Goal: Task Accomplishment & Management: Use online tool/utility

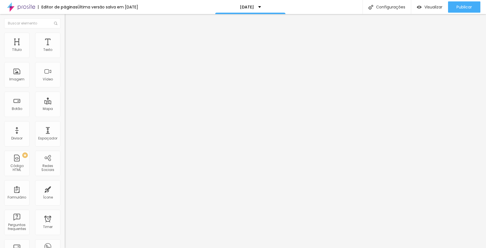
click at [70, 39] on span "Estilo" at bounding box center [74, 36] width 9 height 5
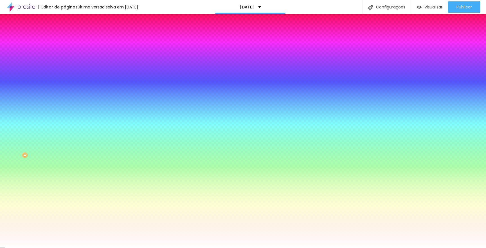
click at [70, 40] on span "Avançado" at bounding box center [79, 42] width 19 height 5
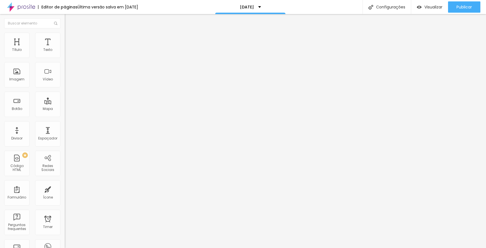
click at [70, 39] on span "Estilo" at bounding box center [74, 36] width 9 height 5
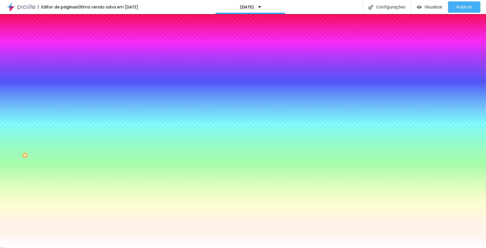
click at [65, 33] on li "Conteúdo" at bounding box center [97, 30] width 65 height 6
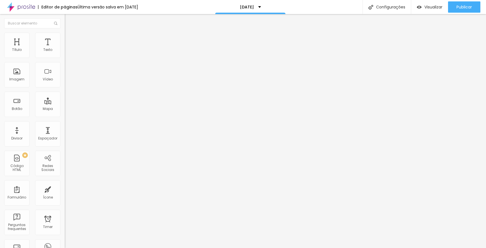
click at [65, 116] on input "text" at bounding box center [98, 113] width 67 height 6
paste input "[URL][DOMAIN_NAME][DATE]"
type input "[URL][DOMAIN_NAME][DATE]"
click at [65, 123] on div at bounding box center [97, 123] width 65 height 0
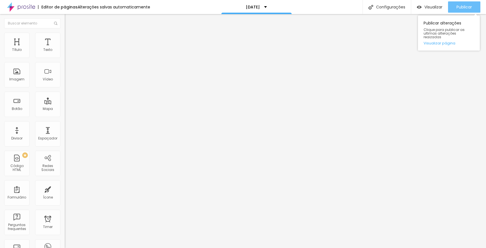
click at [464, 9] on span "Publicar" at bounding box center [463, 7] width 15 height 4
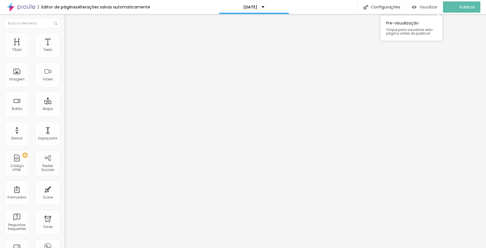
click at [428, 6] on span "Visualizar" at bounding box center [428, 7] width 18 height 4
click at [65, 116] on input "text" at bounding box center [98, 113] width 67 height 6
paste input "[URL][DOMAIN_NAME][DATE]"
type input "[URL][DOMAIN_NAME][DATE]"
click at [65, 123] on div at bounding box center [97, 123] width 65 height 0
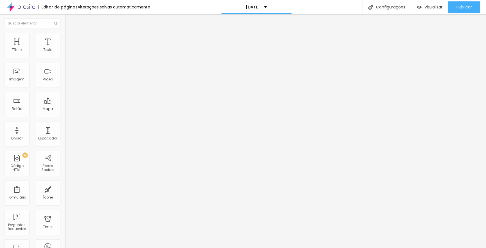
click at [65, 116] on input "text" at bounding box center [98, 113] width 67 height 6
paste input "[URL][DOMAIN_NAME]"
type input "[URL][DOMAIN_NAME]"
click at [65, 116] on input "text" at bounding box center [98, 113] width 67 height 6
paste input "[URL][DOMAIN_NAME][DATE]"
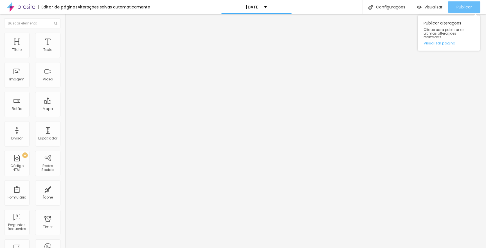
type input "[URL][DOMAIN_NAME][DATE]"
click at [461, 8] on span "Publicar" at bounding box center [463, 7] width 15 height 4
click at [65, 116] on input "https://" at bounding box center [98, 113] width 67 height 6
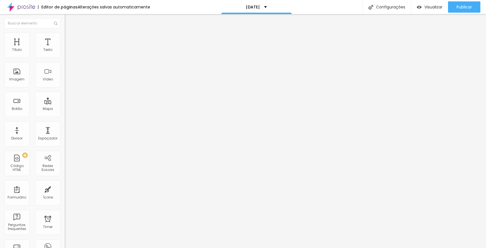
paste input "[DOMAIN_NAME][URL]"
type input "[URL][DOMAIN_NAME]"
click at [463, 7] on span "Publicar" at bounding box center [463, 7] width 15 height 4
click at [65, 116] on input "https://" at bounding box center [98, 113] width 67 height 6
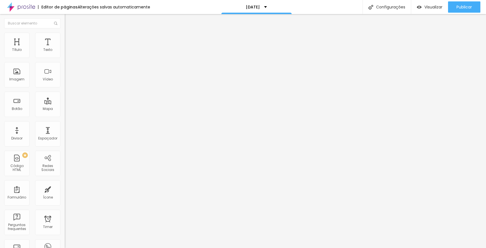
click at [65, 116] on input "https://" at bounding box center [98, 113] width 67 height 6
paste input "[DOMAIN_NAME][URL]"
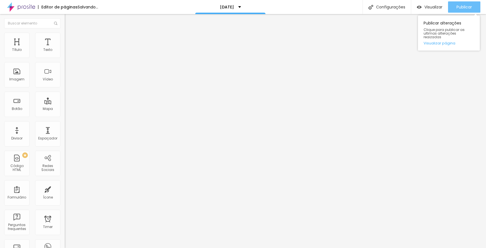
type input "[URL][DOMAIN_NAME]"
click at [465, 7] on span "Publicar" at bounding box center [463, 7] width 15 height 4
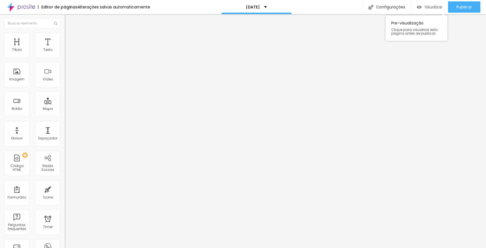
click at [425, 8] on span "Visualizar" at bounding box center [433, 7] width 18 height 4
click at [70, 39] on span "Avançado" at bounding box center [79, 36] width 19 height 5
click at [65, 32] on img at bounding box center [67, 29] width 5 height 5
click at [69, 19] on img "button" at bounding box center [71, 20] width 4 height 4
click at [70, 39] on span "Avançado" at bounding box center [79, 36] width 19 height 5
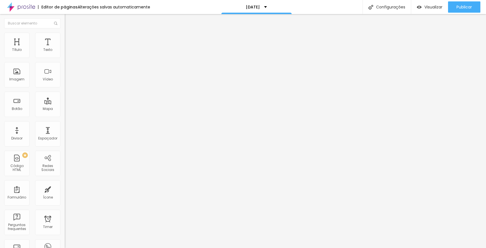
click at [65, 18] on button "Editar Texto" at bounding box center [97, 20] width 65 height 13
click at [65, 54] on button "button" at bounding box center [69, 51] width 8 height 6
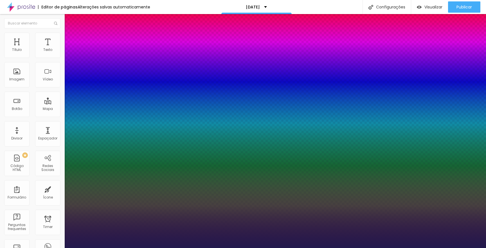
type input "1"
select select "Alice"
type input "1"
select select "WorkSans"
type input "1"
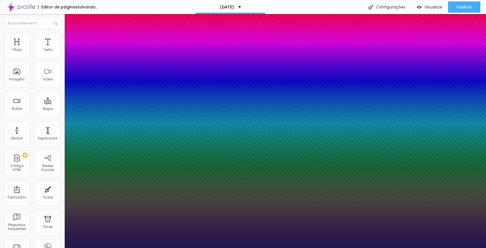
type input "14"
type input "1"
type input "16"
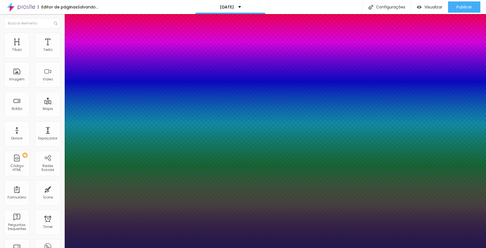
type input "1"
type input "17"
type input "1"
type input "18"
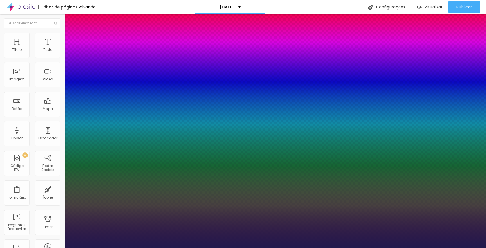
type input "18"
type input "1"
type input "19"
type input "1"
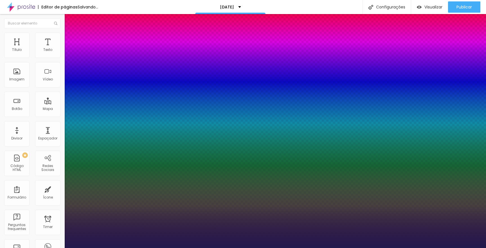
type input "20"
type input "1"
type input "22"
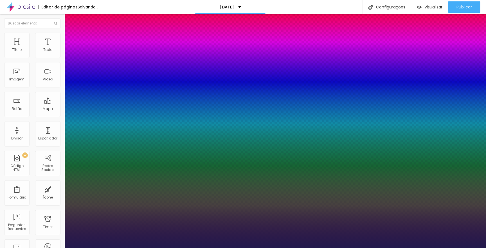
type input "1"
type input "23"
type input "1"
type input "24"
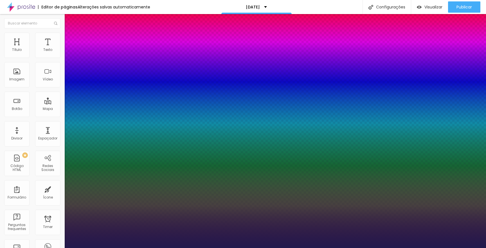
type input "24"
type input "1"
type input "26"
type input "1"
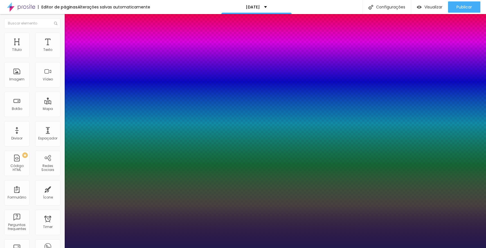
type input "27"
type input "1"
type input "28"
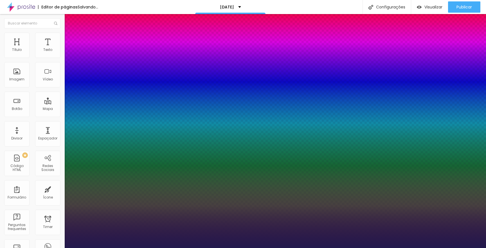
type input "1"
drag, startPoint x: 75, startPoint y: 94, endPoint x: 81, endPoint y: 94, distance: 6.2
type input "28"
click at [34, 248] on div at bounding box center [243, 248] width 486 height 0
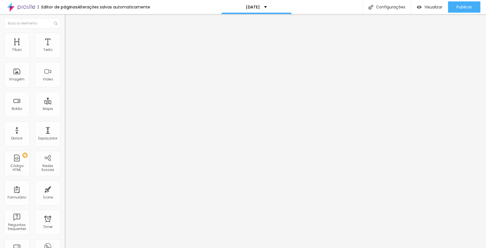
click at [67, 52] on icon "button" at bounding box center [68, 50] width 3 height 3
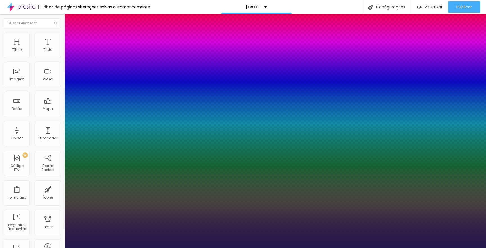
type input "1"
select select "WorkSansBlack"
type input "1"
select select "AbrilFatface-Regular"
type input "1"
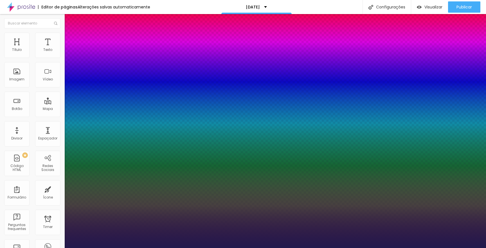
select select "Actor-Regular"
type input "1"
select select "Alegreya"
type input "1"
select select "AlegreyaBlack"
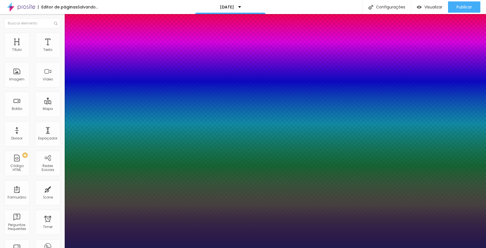
type input "1"
select select "Alice"
type input "1"
select select "[PERSON_NAME]"
type input "1"
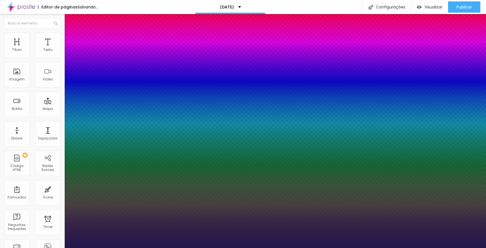
select select "Allan-Regular"
type input "1"
select select "Amaranth"
type input "1"
select select "AmaticaSC"
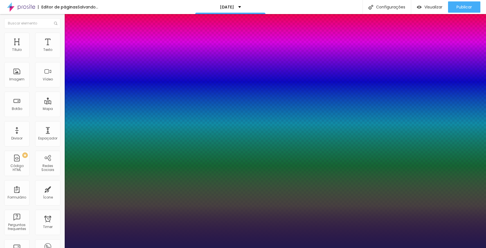
type input "1"
select select "AmaticSC"
type input "1"
select select "Amita-Bold"
type input "1"
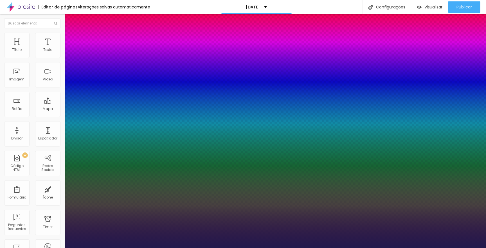
select select "Amita-Regular"
type input "1"
select select "[GEOGRAPHIC_DATA]"
type input "1"
select select "AnonymousPro-Bold"
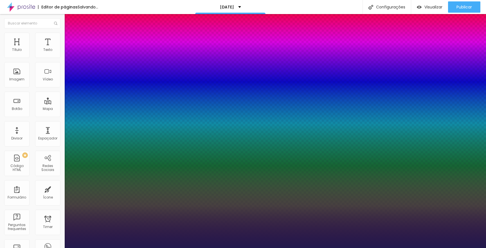
type input "1"
select select "AnonymousPro-Italic"
type input "1"
select select "AnonymousPro-Regular"
type input "1"
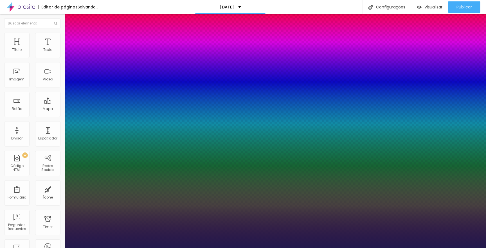
select select "Arapey"
type input "1"
select select "Archivo-Bold"
type input "1"
select select "Archivo-Italic"
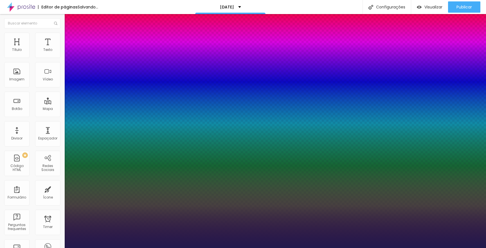
type input "1"
select select "Archivo-Regular"
type input "1"
select select "ArefRuqaa"
type input "1"
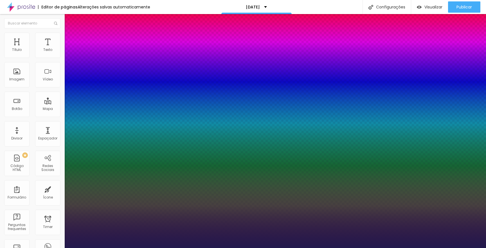
select select "Arsenal-Bold"
type input "1"
select select "Arsenal-Italic"
type input "1"
select select "Arsenal-Regular"
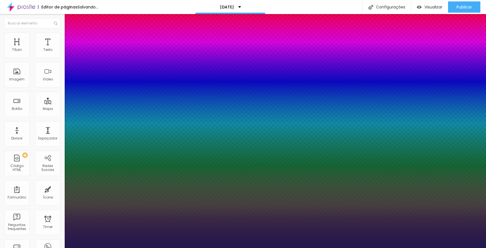
type input "1"
select select "Arvo"
type input "1"
click at [166, 248] on div at bounding box center [243, 248] width 486 height 0
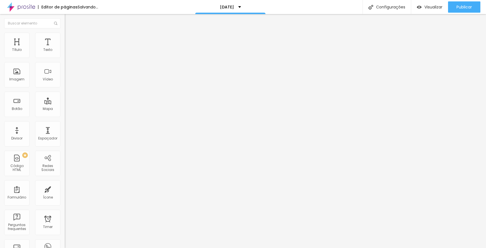
click at [67, 82] on icon "button" at bounding box center [68, 79] width 3 height 3
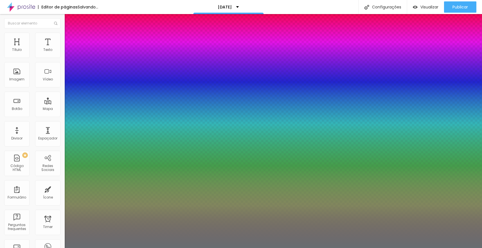
type input "1"
click at [86, 248] on div at bounding box center [241, 248] width 482 height 0
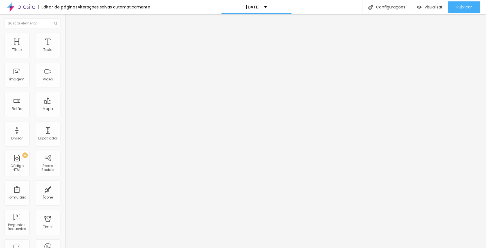
click at [67, 52] on icon "button" at bounding box center [68, 50] width 3 height 3
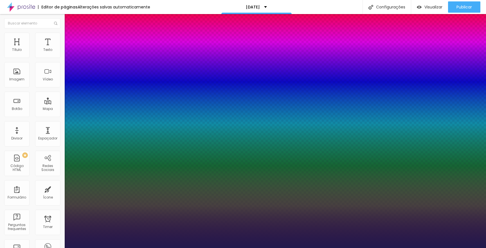
type input "1"
select select "YesevaOne-Regular"
type input "1"
type input "39"
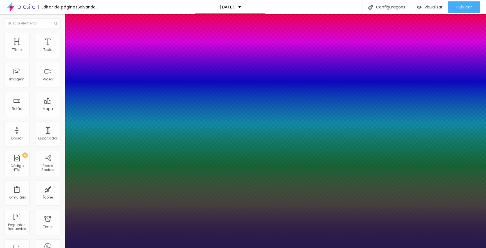
type input "1"
type input "39"
type input "1"
click at [40, 248] on div at bounding box center [243, 248] width 486 height 0
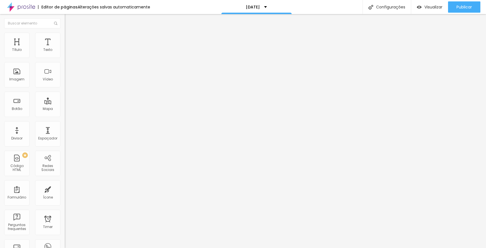
click at [70, 39] on span "Estilo" at bounding box center [74, 36] width 9 height 5
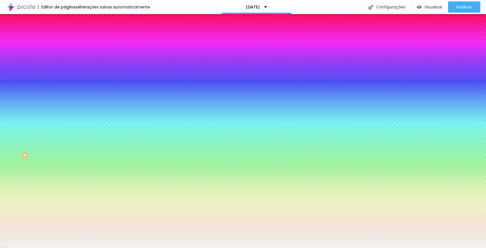
click at [65, 82] on input "#F2F0EF" at bounding box center [98, 79] width 67 height 6
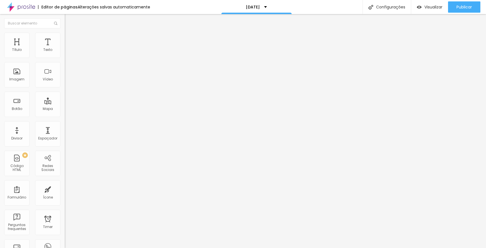
click at [70, 38] on span "Estilo" at bounding box center [74, 36] width 9 height 5
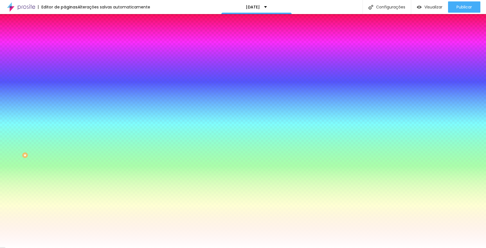
click at [65, 82] on input "#FFFFFF" at bounding box center [98, 79] width 67 height 6
paste input "2F0E"
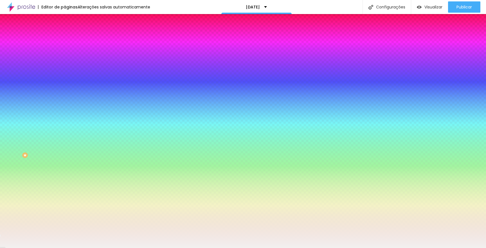
type input "#F2F0EF"
click at [65, 195] on div "Editar Seção Conteúdo Estilo Avançado Imagem de fundo Adicionar imagem Efeito d…" at bounding box center [97, 131] width 65 height 234
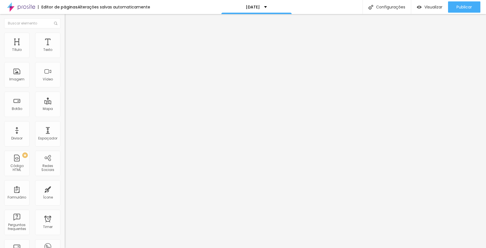
click at [70, 39] on span "Estilo" at bounding box center [74, 36] width 9 height 5
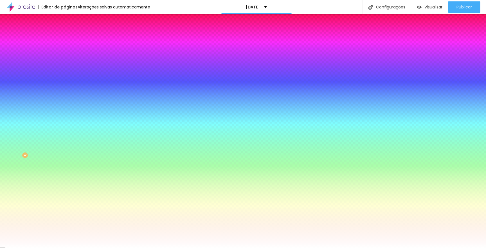
click at [65, 82] on input "#FFFFFF" at bounding box center [98, 79] width 67 height 6
paste input "2F0E"
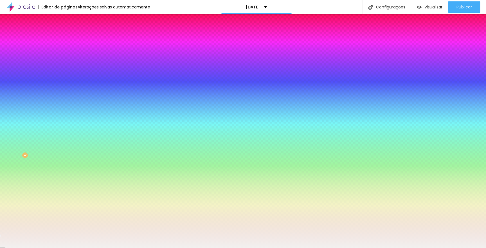
type input "#F2F0EF"
click at [65, 179] on div "Editar Seção Conteúdo Estilo Avançado Imagem de fundo Adicionar imagem Efeito d…" at bounding box center [97, 131] width 65 height 234
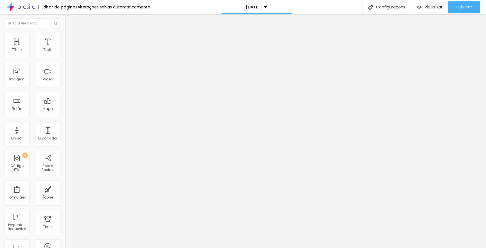
click at [70, 39] on span "Estilo" at bounding box center [74, 36] width 9 height 5
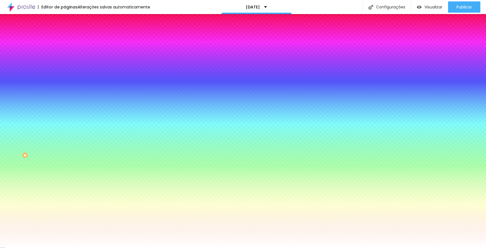
click at [65, 82] on input "#FFFFFF" at bounding box center [98, 79] width 67 height 6
paste input "2F0E"
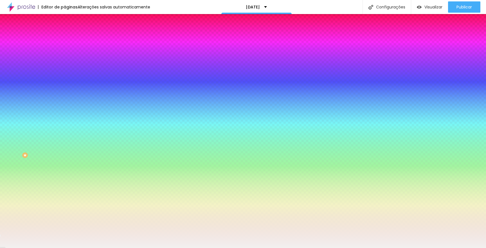
type input "#F2F0EF"
click at [65, 192] on div "Editar Seção Conteúdo Estilo Avançado Imagem de fundo Adicionar imagem Efeito d…" at bounding box center [97, 131] width 65 height 234
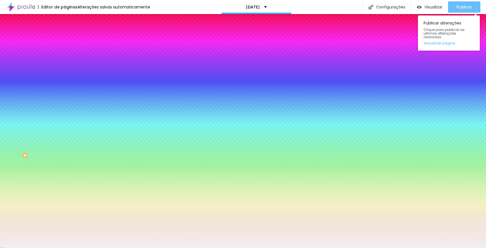
click at [466, 6] on span "Publicar" at bounding box center [463, 7] width 15 height 4
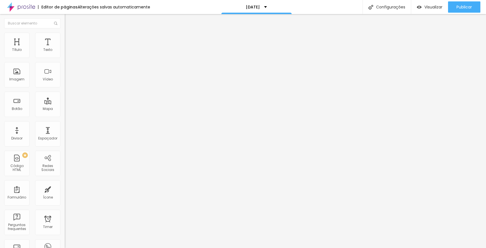
click at [70, 39] on span "Estilo" at bounding box center [74, 36] width 9 height 5
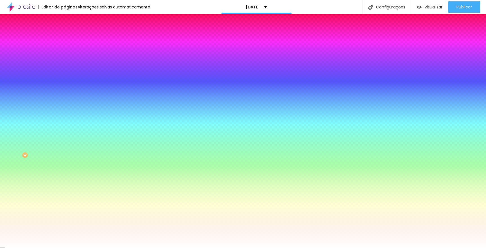
click at [65, 57] on input "#B8AB92" at bounding box center [98, 57] width 67 height 6
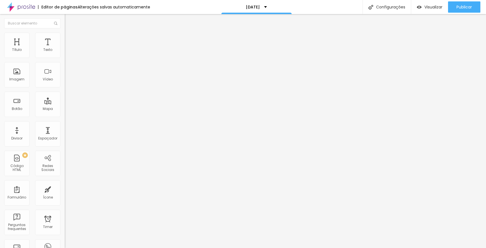
click at [70, 39] on span "Estilo" at bounding box center [74, 36] width 9 height 5
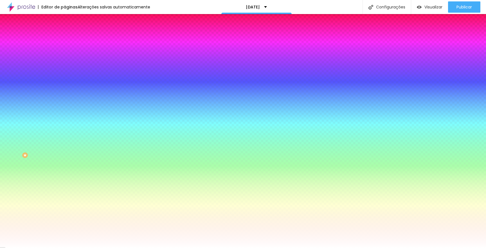
click at [65, 57] on input "#CEC2AA" at bounding box center [98, 57] width 67 height 6
paste input "B8AB92"
type input "#B8AB92"
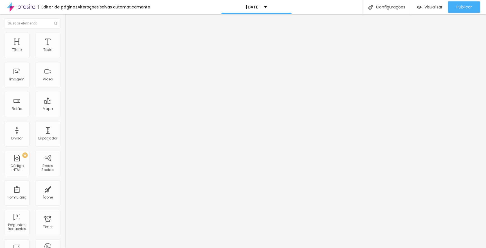
click at [70, 39] on span "Estilo" at bounding box center [74, 36] width 9 height 5
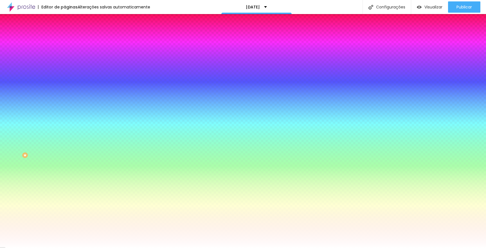
click at [65, 57] on input "#CEC2AA" at bounding box center [98, 57] width 67 height 6
paste input "B8AB92"
type input "#B8AB92"
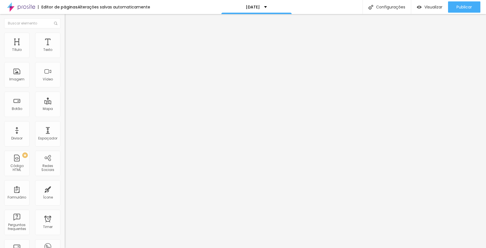
click at [70, 38] on span "Estilo" at bounding box center [74, 36] width 9 height 5
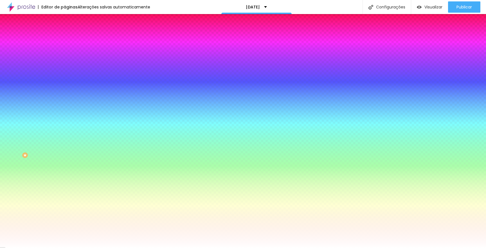
click at [65, 58] on input "#CEC2AA" at bounding box center [98, 57] width 67 height 6
paste input "B8AB92"
type input "#B8AB92"
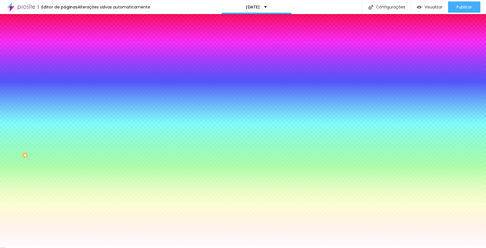
click at [65, 190] on div "Editar Botão Conteúdo Estilo Avançado Cor de fundo Voltar ao padrão #B8AB92 Tip…" at bounding box center [97, 131] width 65 height 234
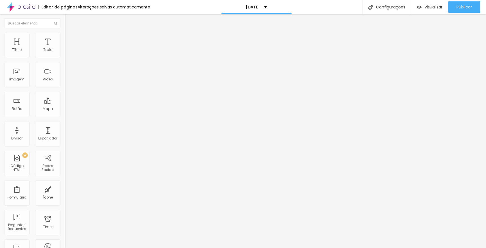
click at [70, 39] on span "Estilo" at bounding box center [74, 36] width 9 height 5
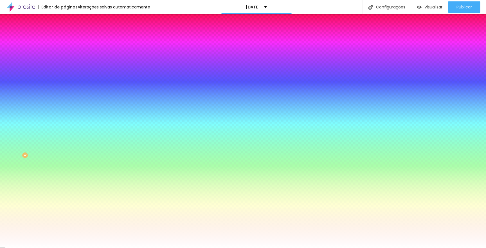
click at [65, 82] on input "#FFFFFF" at bounding box center [98, 79] width 67 height 6
paste input "B8AB92"
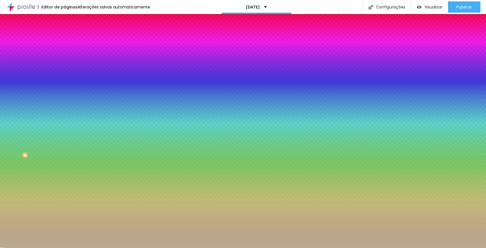
type input "#FFFFFF"
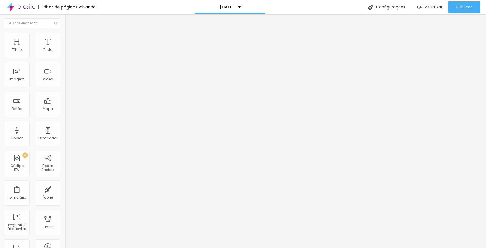
click at [65, 36] on li "Estilo" at bounding box center [97, 36] width 65 height 6
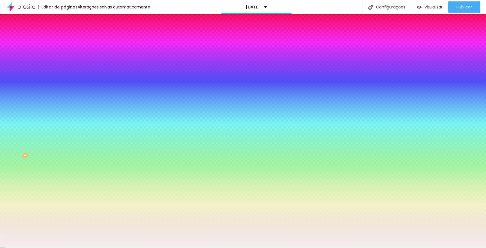
click at [65, 82] on input "#F2F0EF" at bounding box center [98, 79] width 67 height 6
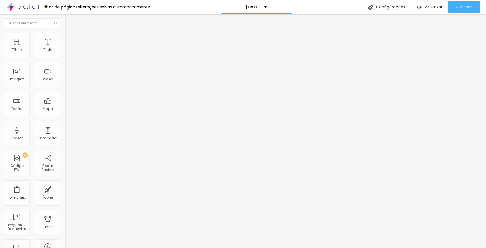
click at [70, 39] on span "Estilo" at bounding box center [74, 36] width 9 height 5
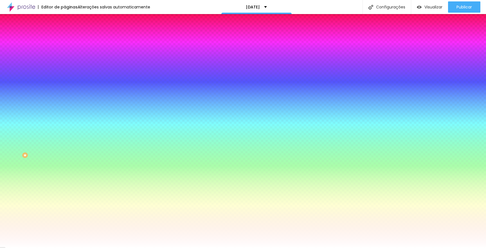
click at [65, 82] on input "#FFFFFF" at bounding box center [98, 79] width 67 height 6
paste input "2F0E"
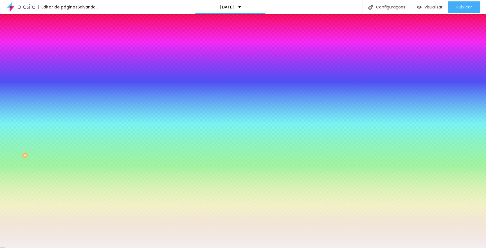
type input "#F2F0EF"
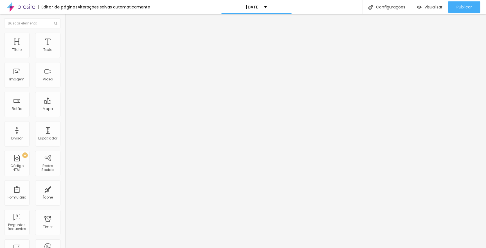
click at [65, 35] on img at bounding box center [67, 35] width 5 height 5
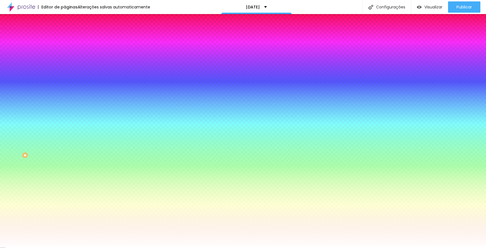
click at [65, 82] on input "#FFFFFF" at bounding box center [98, 79] width 67 height 6
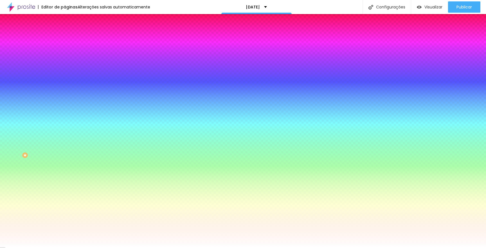
paste input "2F0E"
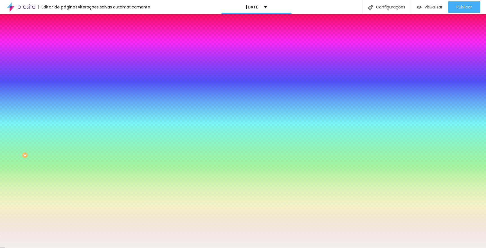
type input "#F2F0EF"
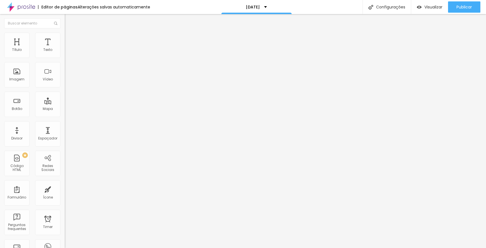
click at [65, 36] on li "Estilo" at bounding box center [97, 36] width 65 height 6
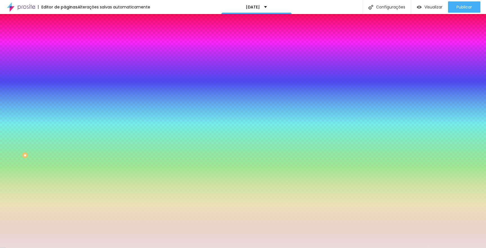
click at [65, 82] on input "#EADCDB" at bounding box center [98, 79] width 67 height 6
paste input "F2F0EF"
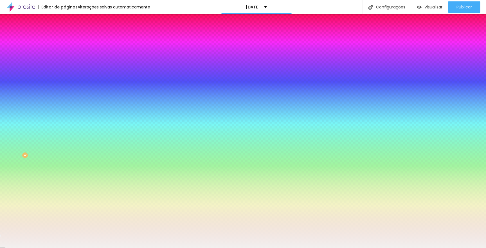
type input "#F2F0EF"
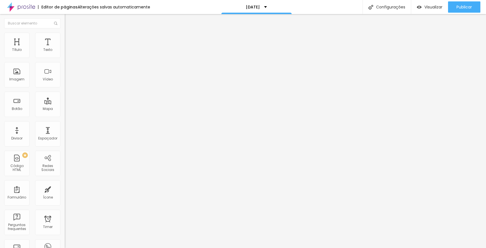
click at [70, 39] on span "Estilo" at bounding box center [74, 36] width 9 height 5
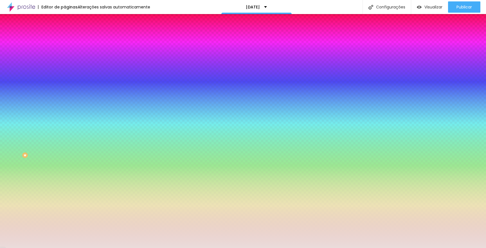
click at [65, 55] on input "#EADCDB" at bounding box center [98, 57] width 67 height 6
paste input "F2F0EF"
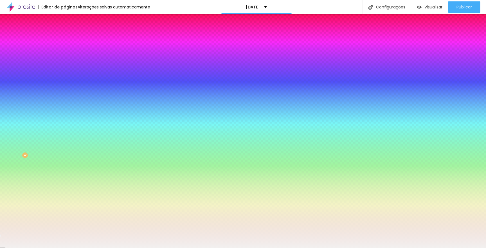
type input "#F2F0EF"
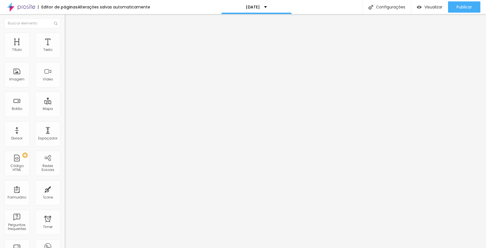
click at [70, 39] on span "Estilo" at bounding box center [74, 36] width 9 height 5
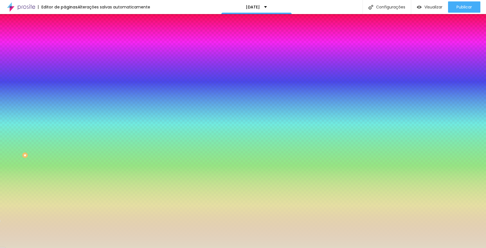
click at [65, 82] on input "#E1D8C4" at bounding box center [98, 79] width 67 height 6
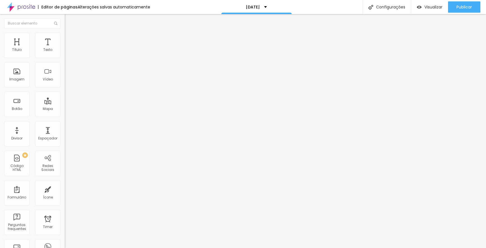
click at [65, 39] on ul "Conteúdo Estilo Avançado" at bounding box center [97, 35] width 65 height 17
click at [70, 39] on span "Estilo" at bounding box center [74, 36] width 9 height 5
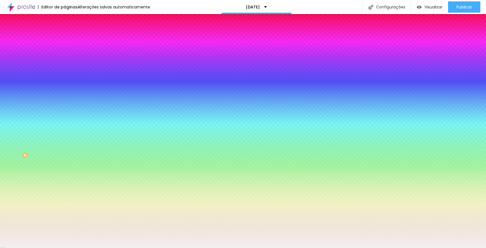
click at [65, 82] on input "#F2F0EF" at bounding box center [98, 79] width 67 height 6
paste input "E1D8C4"
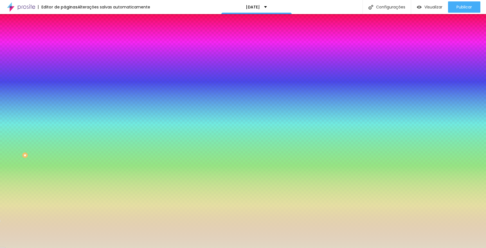
type input "#E1D8C4"
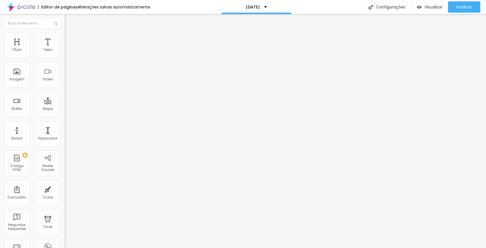
click at [70, 39] on span "Estilo" at bounding box center [74, 36] width 9 height 5
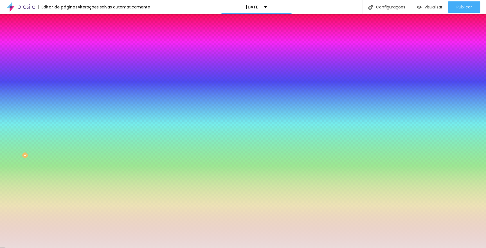
click at [65, 56] on input "#EADCDB" at bounding box center [98, 57] width 67 height 6
paste input "1D8C4"
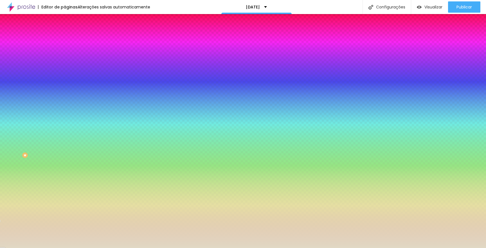
type input "#E1D8C4"
click at [65, 134] on div "Editar Coluna Conteúdo Estilo Avançado Cor de fundo Voltar ao padrão #E1D8C4 0 …" at bounding box center [97, 131] width 65 height 234
click at [65, 140] on div "Editar Coluna Conteúdo Estilo Avançado Cor de fundo Voltar ao padrão #E1D8C4 0 …" at bounding box center [97, 131] width 65 height 234
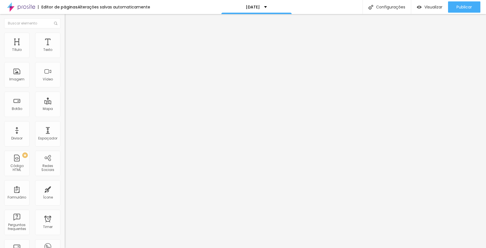
click at [70, 38] on span "Avançado" at bounding box center [79, 36] width 19 height 5
click at [70, 39] on span "Estilo" at bounding box center [74, 36] width 9 height 5
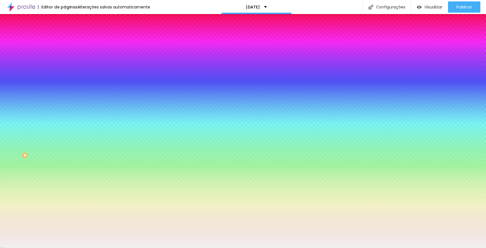
click at [65, 57] on input "#F2F0EF" at bounding box center [98, 57] width 67 height 6
paste input "E1D8C4"
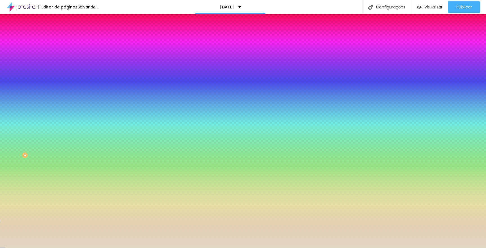
type input "#E1D8C4"
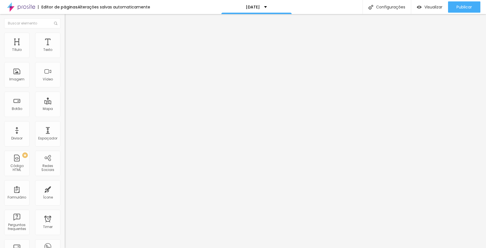
click at [65, 38] on li "Estilo" at bounding box center [97, 36] width 65 height 6
click at [70, 39] on span "Estilo" at bounding box center [74, 36] width 9 height 5
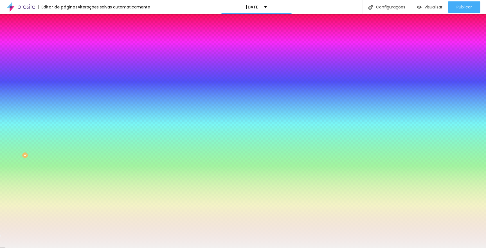
click at [65, 82] on input "#F2F0EF" at bounding box center [98, 79] width 67 height 6
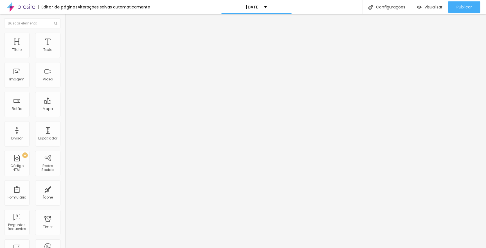
click at [70, 39] on span "Estilo" at bounding box center [74, 36] width 9 height 5
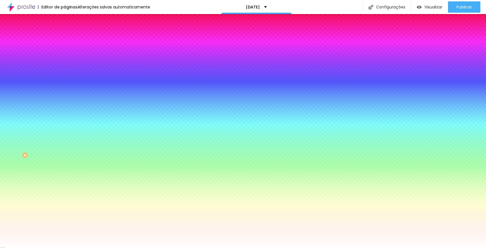
click at [65, 82] on input "#FFFFFF" at bounding box center [98, 79] width 67 height 6
paste input "2F0E"
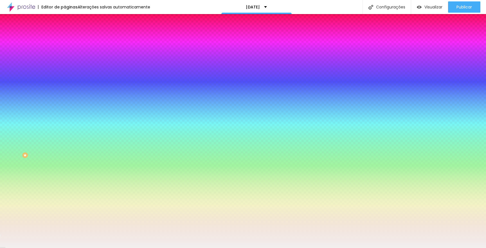
type input "#F2F0EF"
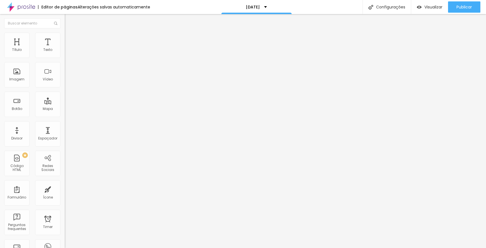
click at [70, 39] on span "Estilo" at bounding box center [74, 36] width 9 height 5
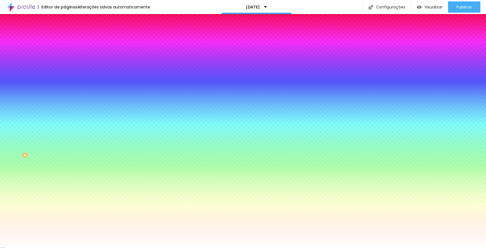
click at [65, 82] on input "#FFFFFF" at bounding box center [98, 79] width 67 height 6
paste input "2F0E"
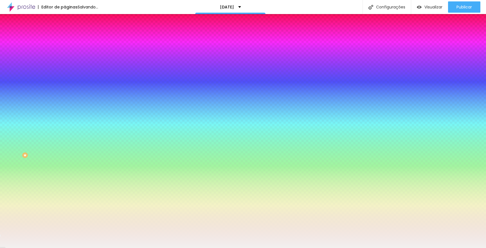
type input "#F2F0EF"
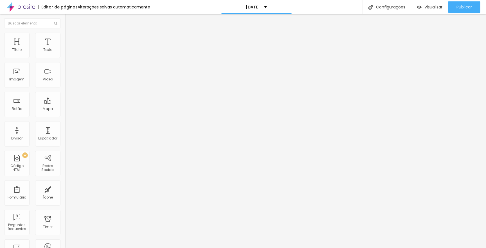
click at [70, 38] on span "Estilo" at bounding box center [74, 36] width 9 height 5
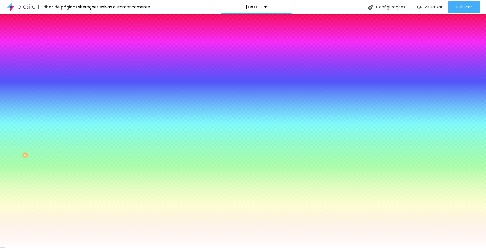
click at [65, 82] on input "#FFFFFF" at bounding box center [98, 79] width 67 height 6
paste input "2F0E"
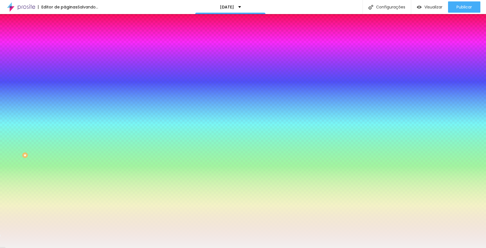
type input "#F2F0EF"
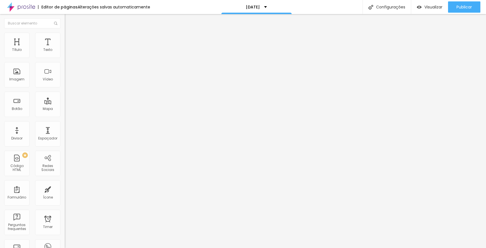
click at [65, 37] on li "Estilo" at bounding box center [97, 36] width 65 height 6
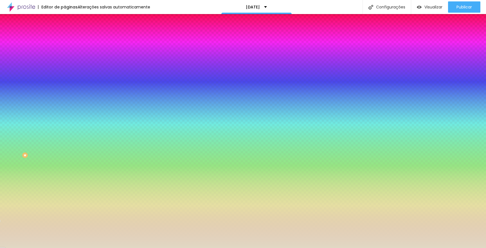
click at [65, 82] on input "#E1D8C4" at bounding box center [98, 79] width 67 height 6
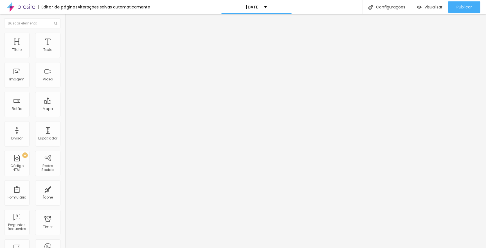
click at [70, 38] on span "Estilo" at bounding box center [74, 36] width 9 height 5
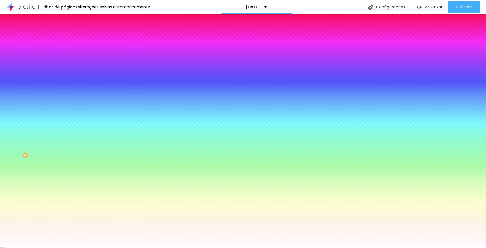
click at [65, 82] on input "#FFFFFF" at bounding box center [98, 79] width 67 height 6
paste input "E1D8C4"
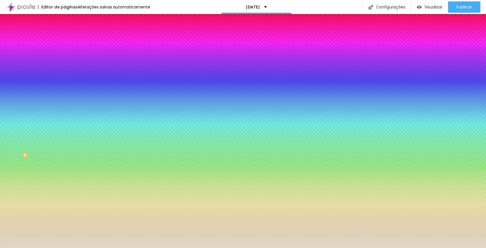
type input "#E1D8C4"
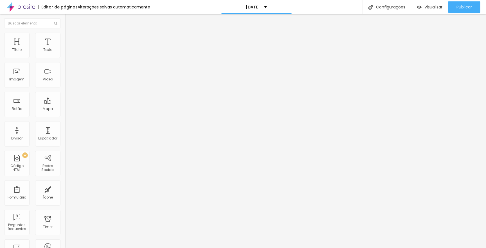
click at [70, 38] on span "Estilo" at bounding box center [74, 36] width 9 height 5
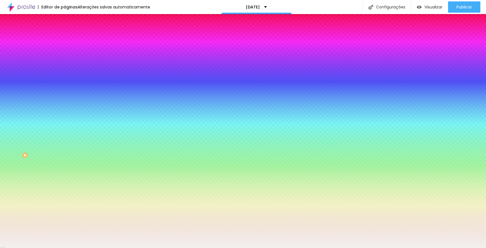
click at [65, 82] on input "#F2F0EF" at bounding box center [98, 79] width 67 height 6
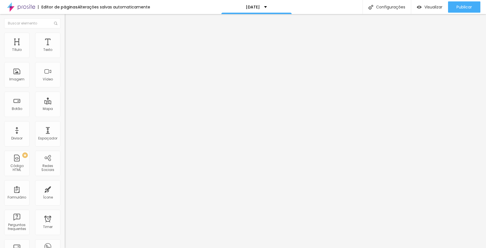
click at [70, 39] on span "Estilo" at bounding box center [74, 36] width 9 height 5
click at [65, 39] on ul "Conteúdo Estilo Avançado" at bounding box center [97, 35] width 65 height 17
click at [70, 39] on span "Estilo" at bounding box center [74, 36] width 9 height 5
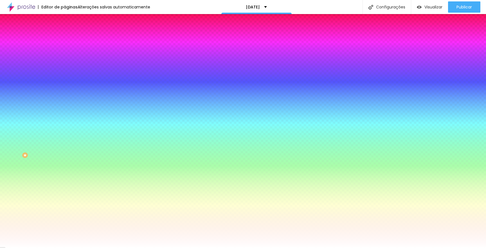
click at [65, 82] on input "#FFFFFF" at bounding box center [98, 79] width 67 height 6
paste input "2F0E"
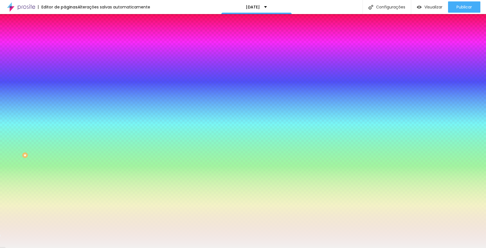
type input "#F2F0EF"
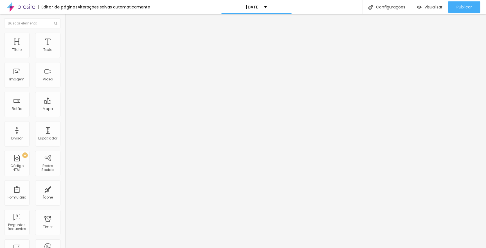
click at [70, 39] on span "Estilo" at bounding box center [74, 36] width 9 height 5
click at [65, 37] on li "Estilo" at bounding box center [97, 36] width 65 height 6
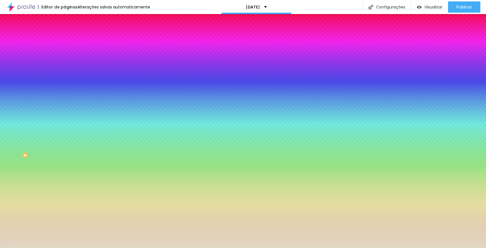
click at [65, 82] on input "#E1D8C4" at bounding box center [98, 79] width 67 height 6
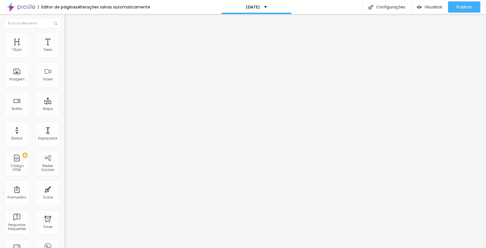
click at [70, 39] on span "Estilo" at bounding box center [74, 36] width 9 height 5
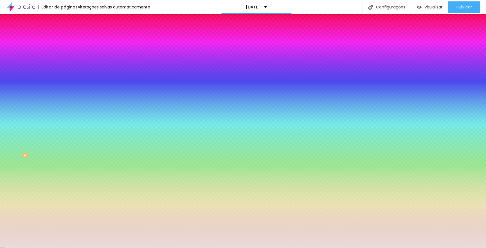
click at [65, 82] on input "#EADCDB" at bounding box center [98, 79] width 67 height 6
paste input "1D8C4"
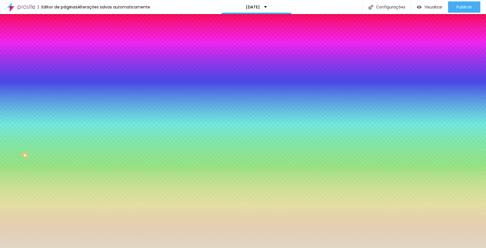
type input "#E1D8C4"
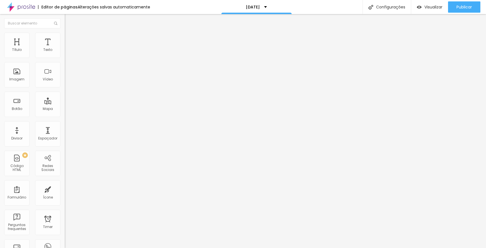
click at [70, 38] on span "Estilo" at bounding box center [74, 36] width 9 height 5
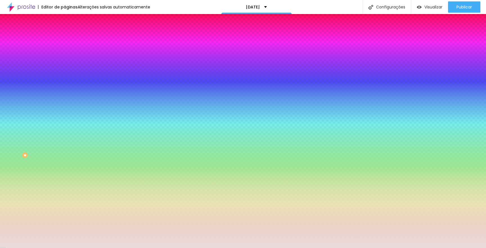
click at [65, 56] on input "#EADCDB" at bounding box center [98, 57] width 67 height 6
paste input "1D8C4"
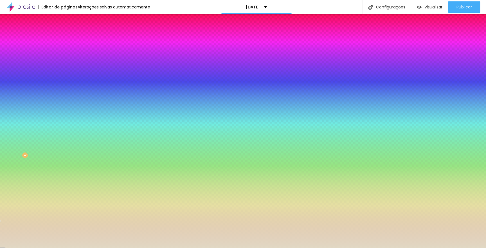
type input "#E1D8C4"
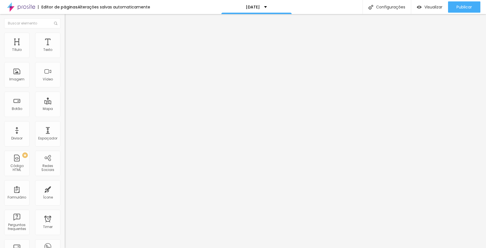
click at [70, 39] on span "Estilo" at bounding box center [74, 36] width 9 height 5
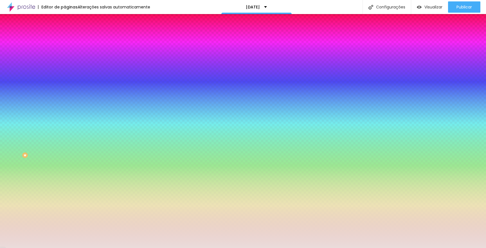
click at [65, 57] on input "#EADCDB" at bounding box center [98, 57] width 67 height 6
paste input "1D8C4"
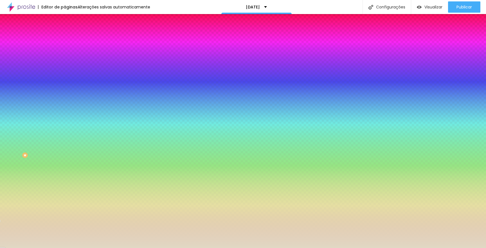
type input "#E1D8C4"
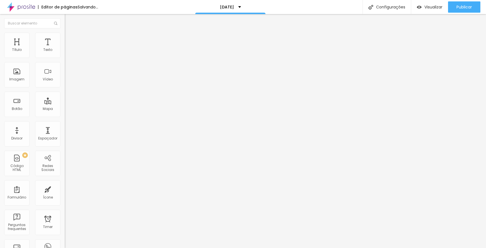
click at [70, 39] on span "Estilo" at bounding box center [74, 36] width 9 height 5
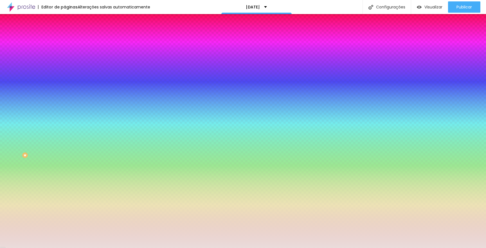
click at [65, 58] on input "#EADCDB" at bounding box center [98, 57] width 67 height 6
paste input "1D8C4"
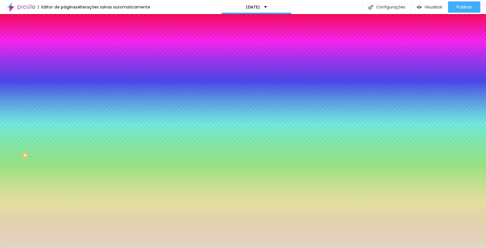
type input "#E1D8C4"
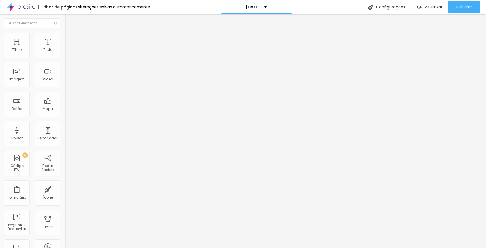
click at [70, 39] on span "Estilo" at bounding box center [74, 36] width 9 height 5
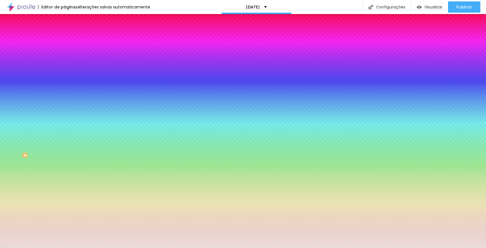
click at [65, 56] on input "#EADCDB" at bounding box center [98, 57] width 67 height 6
paste input "1D8C4"
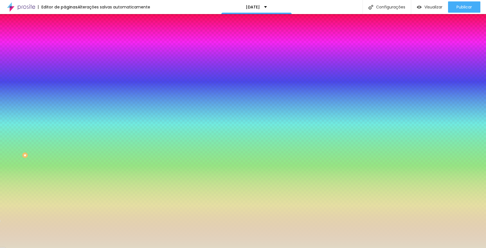
type input "#E1D8C4"
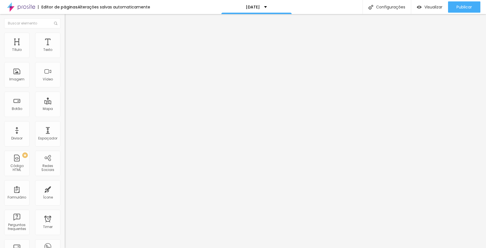
click at [70, 38] on span "Estilo" at bounding box center [74, 36] width 9 height 5
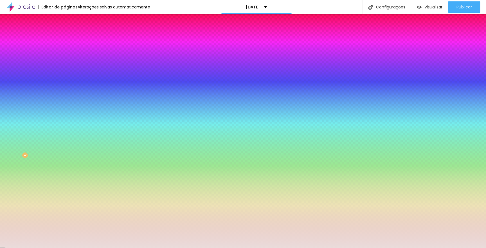
click at [65, 56] on input "#EADCDB" at bounding box center [98, 57] width 67 height 6
paste input "1D8C4"
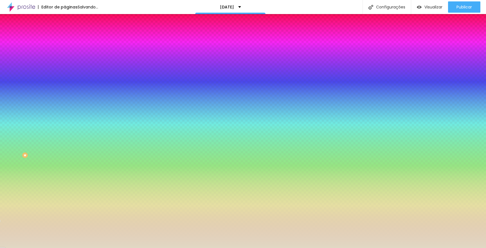
type input "#EADCDB"
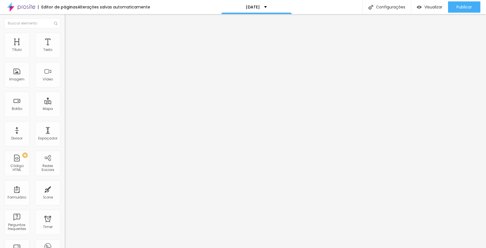
click at [65, 36] on li "Estilo" at bounding box center [97, 36] width 65 height 6
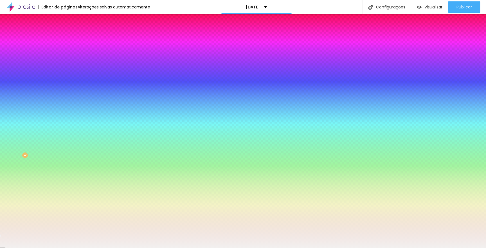
click at [65, 82] on input "#F2F0EF" at bounding box center [98, 79] width 67 height 6
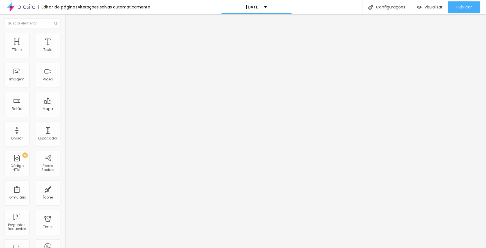
click at [70, 39] on span "Estilo" at bounding box center [74, 36] width 9 height 5
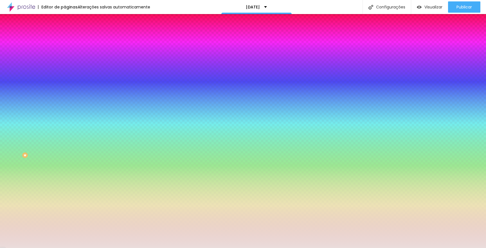
click at [65, 56] on input "#EADCDB" at bounding box center [98, 57] width 67 height 6
paste input "F2F0EF"
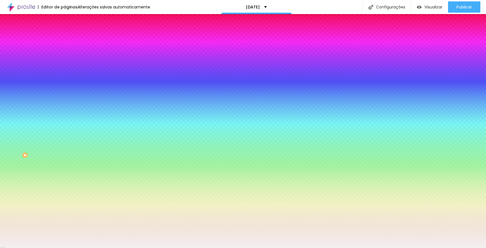
type input "#F2F0EF"
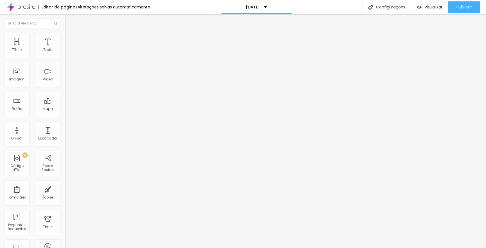
click at [70, 39] on span "Estilo" at bounding box center [74, 36] width 9 height 5
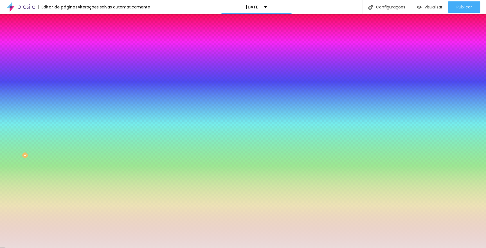
click at [65, 57] on input "#EADCDB" at bounding box center [98, 57] width 67 height 6
paste input "F2F0EF"
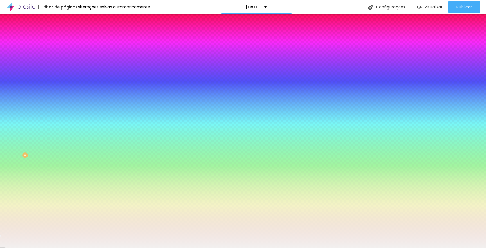
type input "#F2F0EF"
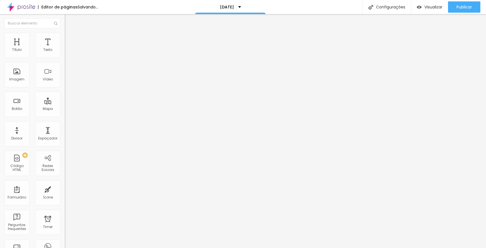
click at [65, 37] on li "Estilo" at bounding box center [97, 36] width 65 height 6
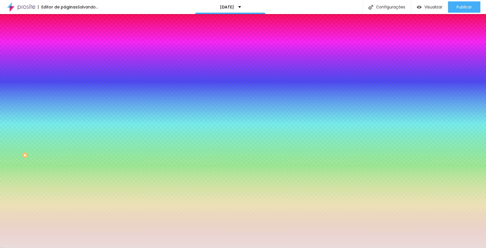
click at [65, 57] on input "#EADCDB" at bounding box center [98, 57] width 67 height 6
paste input "F2F0EF"
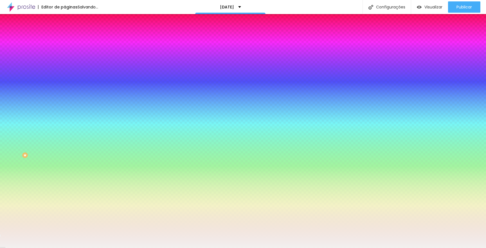
type input "#F2F0EF"
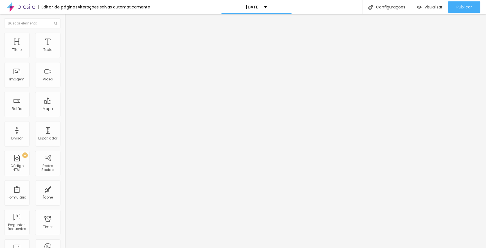
click at [70, 38] on span "Estilo" at bounding box center [74, 36] width 9 height 5
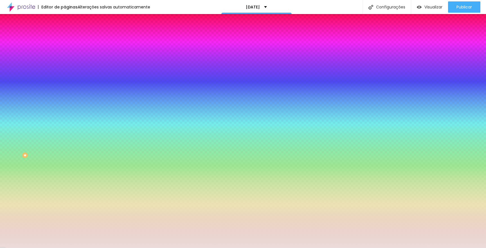
click at [65, 57] on input "#EADCDB" at bounding box center [98, 57] width 67 height 6
paste input "F2F0EF"
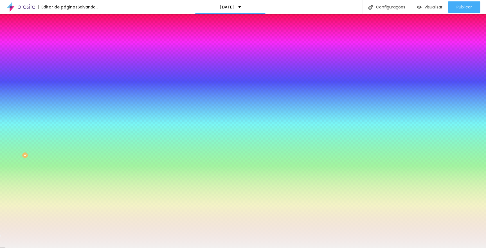
type input "#F2F0EF"
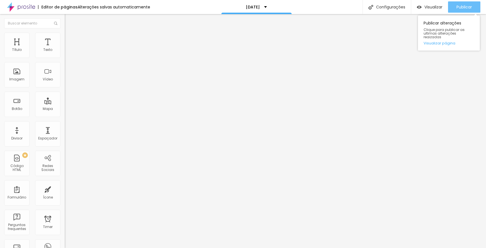
click at [460, 5] on span "Publicar" at bounding box center [463, 7] width 15 height 4
click at [457, 8] on span "Publicar" at bounding box center [463, 7] width 15 height 4
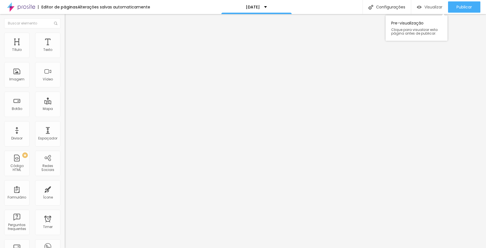
click at [420, 5] on img "button" at bounding box center [419, 7] width 5 height 5
click at [70, 38] on span "Estilo" at bounding box center [74, 36] width 9 height 5
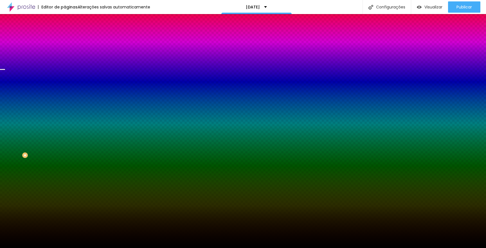
click at [70, 40] on span "Avançado" at bounding box center [79, 42] width 19 height 5
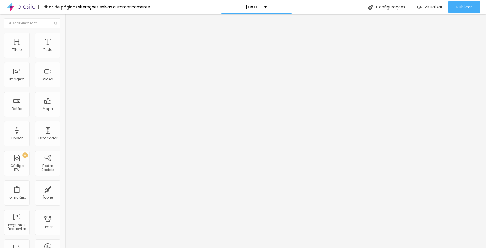
type input "60"
type input "81"
type input "86"
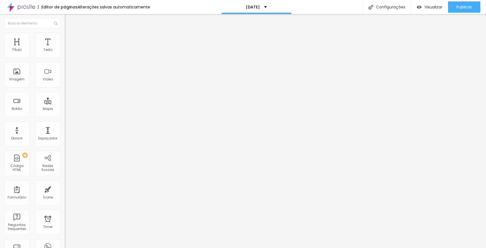
type input "86"
type input "118"
type input "139"
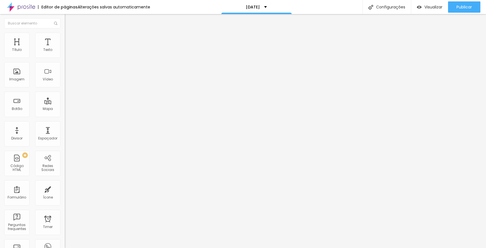
type input "155"
type input "165"
type input "176"
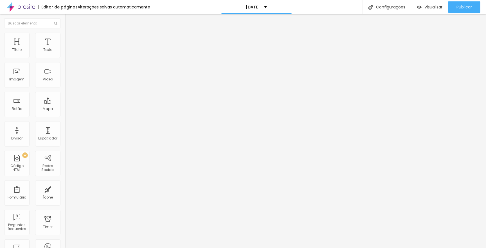
type input "176"
type input "181"
type input "187"
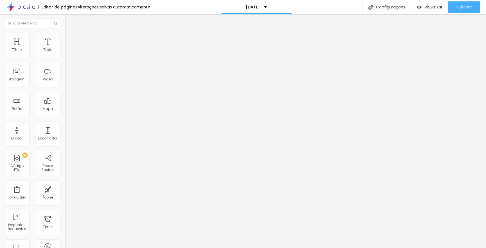
type input "192"
type input "208"
type input "218"
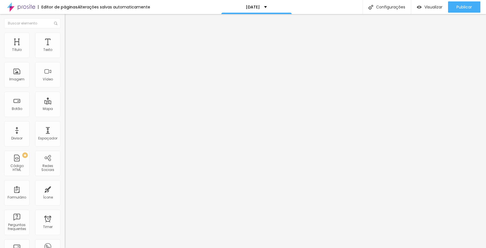
type input "218"
type input "239"
type input "266"
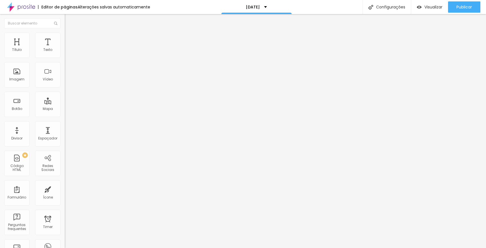
type input "318"
type input "355"
type input "376"
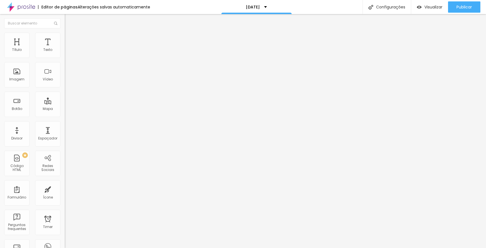
type input "376"
type input "390"
type input "394"
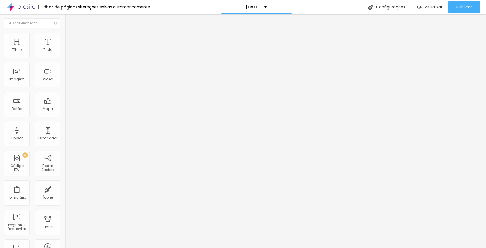
type input "399"
type input "409"
type input "424"
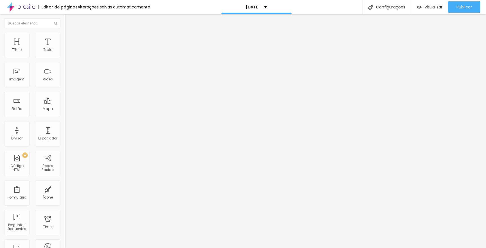
type input "424"
type input "434"
type input "459"
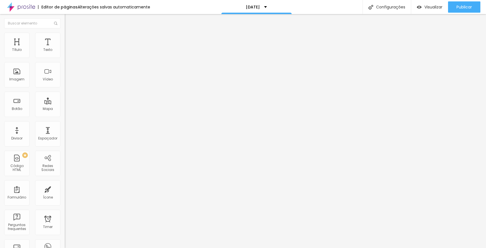
type input "464"
type input "475"
type input "485"
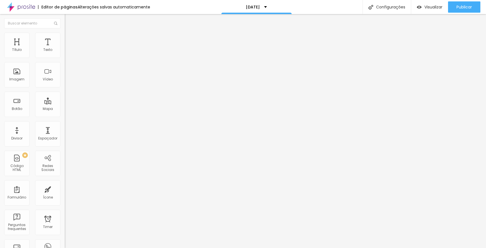
type input "485"
type input "500"
drag, startPoint x: 15, startPoint y: 69, endPoint x: 65, endPoint y: 74, distance: 49.8
type input "500"
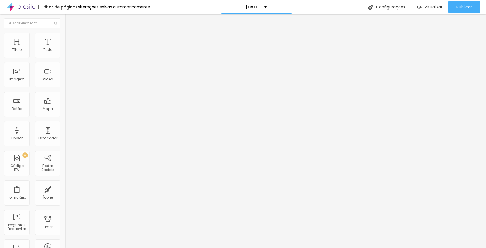
click at [65, 74] on div "Título Texto Imagem Vídeo Botão Mapa Divisor Espaçador PREMIUM Código HTML Rede…" at bounding box center [243, 131] width 486 height 234
type input "25"
drag, startPoint x: 38, startPoint y: 55, endPoint x: 58, endPoint y: 56, distance: 20.5
click at [65, 56] on div "30 Espaçamento entre colunas" at bounding box center [97, 84] width 65 height 80
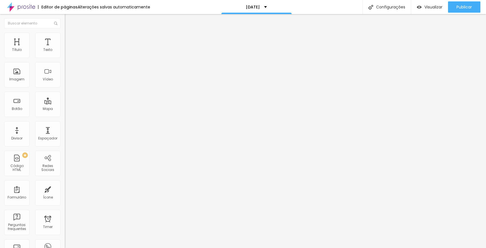
drag, startPoint x: 48, startPoint y: 55, endPoint x: 37, endPoint y: 57, distance: 10.9
click at [65, 109] on input "range" at bounding box center [83, 111] width 36 height 4
drag, startPoint x: 19, startPoint y: 55, endPoint x: 57, endPoint y: 56, distance: 37.7
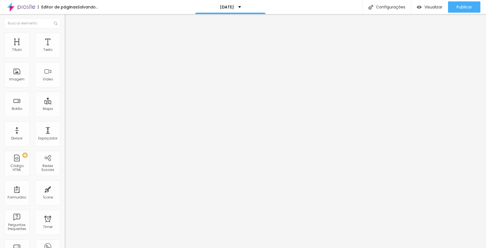
click at [65, 56] on div "30 Espaçamento entre colunas" at bounding box center [97, 84] width 65 height 80
click at [65, 109] on input "range" at bounding box center [83, 111] width 36 height 4
drag, startPoint x: 41, startPoint y: 68, endPoint x: 32, endPoint y: 69, distance: 9.1
click at [65, 189] on input "range" at bounding box center [83, 191] width 36 height 4
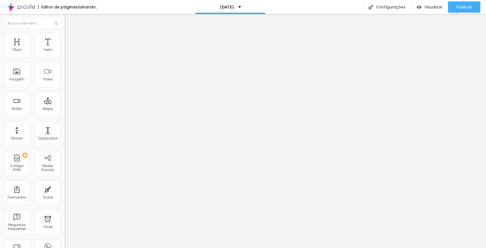
drag, startPoint x: 21, startPoint y: 68, endPoint x: 25, endPoint y: 68, distance: 4.5
click at [65, 189] on input "range" at bounding box center [83, 191] width 36 height 4
click at [65, 37] on li "Estilo" at bounding box center [97, 36] width 65 height 6
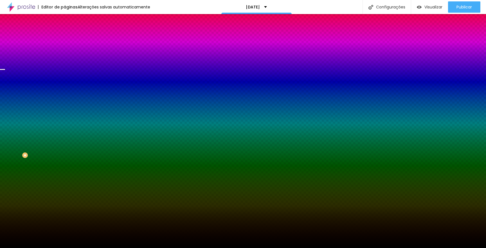
click at [65, 52] on span "Trocar imagem" at bounding box center [80, 49] width 31 height 5
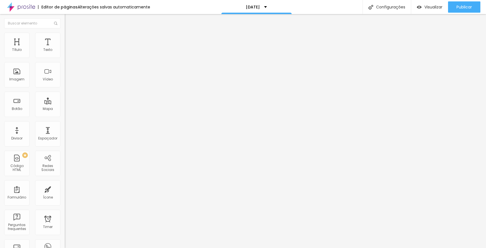
click at [70, 38] on span "Avançado" at bounding box center [79, 36] width 19 height 5
drag, startPoint x: 17, startPoint y: 68, endPoint x: 0, endPoint y: 73, distance: 17.1
click at [65, 73] on div "10 Espaço de cima 0 Espaço de baixo ID Html Classes Html Visível nos dispositiv…" at bounding box center [97, 156] width 65 height 236
drag, startPoint x: 16, startPoint y: 56, endPoint x: 0, endPoint y: 56, distance: 15.7
click at [65, 56] on div "0 Espaço de cima 0 Espaço de baixo ID Html Classes Html Visível nos dispositivo…" at bounding box center [97, 156] width 65 height 236
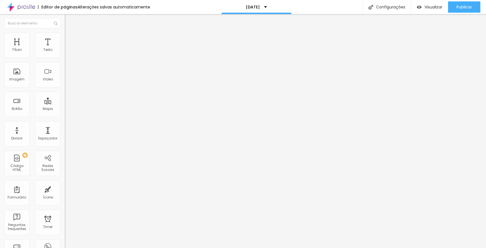
click at [65, 32] on img at bounding box center [67, 29] width 5 height 5
click at [70, 39] on span "Estilo" at bounding box center [74, 36] width 9 height 5
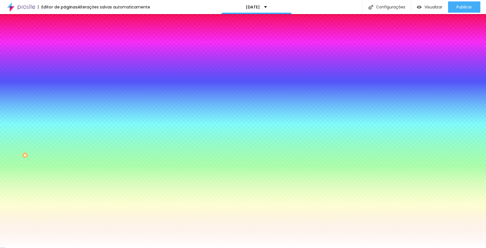
click at [70, 40] on span "Avançado" at bounding box center [79, 42] width 19 height 5
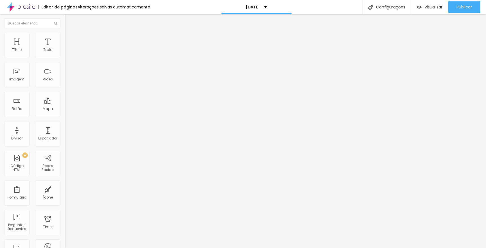
drag, startPoint x: 22, startPoint y: 55, endPoint x: 24, endPoint y: 57, distance: 3.0
click at [65, 109] on input "range" at bounding box center [83, 111] width 36 height 4
click at [70, 39] on span "Estilo" at bounding box center [74, 36] width 9 height 5
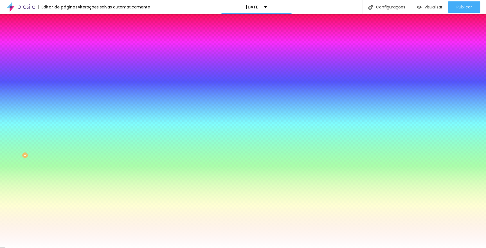
drag, startPoint x: 12, startPoint y: 69, endPoint x: 0, endPoint y: 68, distance: 11.8
click at [65, 68] on div "Cor de fundo Voltar ao padrão #FFFFFF 0 Borda arredondada" at bounding box center [97, 91] width 65 height 95
click at [70, 33] on span "Conteúdo" at bounding box center [78, 30] width 17 height 5
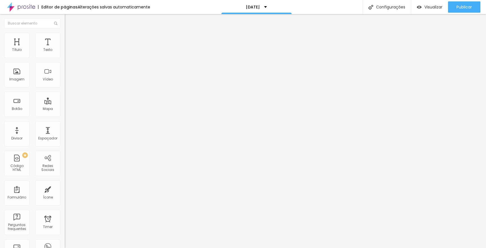
click at [65, 56] on img at bounding box center [67, 58] width 4 height 4
click at [65, 56] on img at bounding box center [67, 54] width 4 height 4
click at [65, 51] on img at bounding box center [67, 49] width 4 height 4
click at [65, 57] on img at bounding box center [67, 58] width 4 height 4
click at [65, 56] on img at bounding box center [67, 54] width 4 height 4
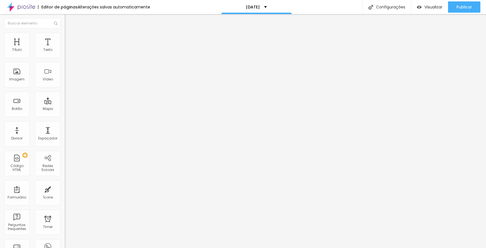
click at [65, 51] on span "Encaixotado" at bounding box center [76, 48] width 22 height 5
click at [65, 60] on span "Completo" at bounding box center [73, 57] width 17 height 5
drag, startPoint x: 14, startPoint y: 56, endPoint x: 0, endPoint y: 58, distance: 13.6
click at [65, 58] on div "10 px Tamanho" at bounding box center [97, 78] width 65 height 80
click at [70, 39] on span "Avançado" at bounding box center [79, 36] width 19 height 5
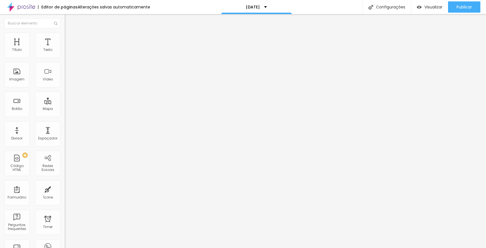
drag, startPoint x: 12, startPoint y: 55, endPoint x: 116, endPoint y: 54, distance: 104.0
click at [116, 54] on div "Título Texto Imagem Vídeo Botão Mapa Divisor Espaçador PREMIUM Código HTML Rede…" at bounding box center [243, 131] width 486 height 234
drag, startPoint x: 13, startPoint y: 68, endPoint x: 28, endPoint y: 73, distance: 16.2
click at [65, 118] on div "45 Espaço de baixo" at bounding box center [97, 158] width 65 height 80
click at [65, 33] on li "Estilo" at bounding box center [97, 30] width 65 height 6
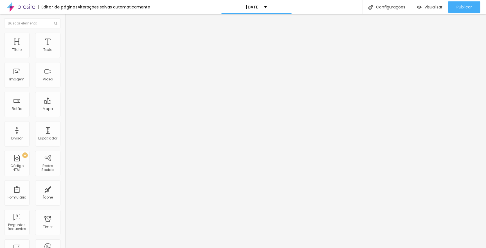
click at [65, 53] on span "Titulo 2" at bounding box center [74, 49] width 18 height 7
click at [69, 54] on span "Titulo 2" at bounding box center [78, 50] width 18 height 7
click at [65, 48] on span "Titulo 1" at bounding box center [74, 45] width 18 height 5
click at [69, 21] on img "button" at bounding box center [71, 20] width 4 height 4
click at [65, 51] on span "Completo" at bounding box center [73, 48] width 17 height 5
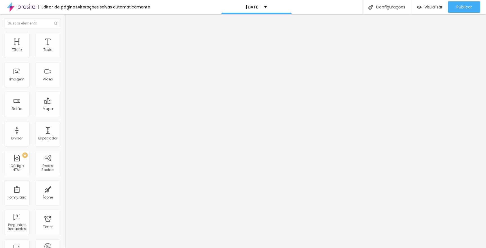
click at [65, 55] on span "Encaixotado" at bounding box center [76, 52] width 22 height 5
click at [65, 37] on li "Estilo" at bounding box center [97, 36] width 65 height 6
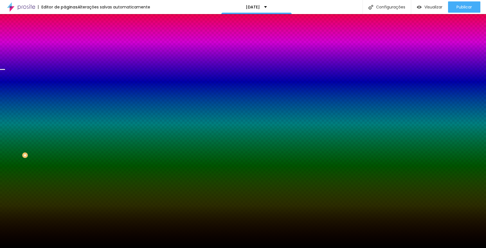
click at [65, 58] on span "Parallax" at bounding box center [72, 56] width 14 height 5
click at [65, 62] on span "Nenhum" at bounding box center [72, 59] width 15 height 5
click at [65, 101] on button "button" at bounding box center [69, 98] width 8 height 6
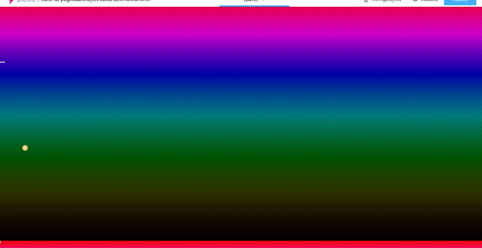
scroll to position [9, 0]
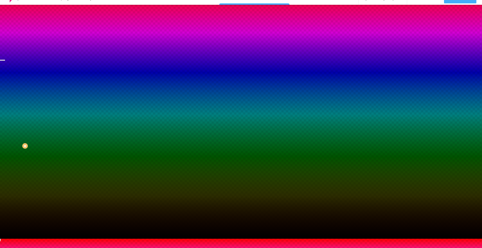
drag, startPoint x: 59, startPoint y: 227, endPoint x: 30, endPoint y: 231, distance: 29.4
click at [30, 231] on body "Editor de páginas Alterações salvas automaticamente [DATE] Configurações Config…" at bounding box center [241, 115] width 482 height 248
drag, startPoint x: 73, startPoint y: 211, endPoint x: 0, endPoint y: 201, distance: 73.0
click at [0, 201] on body "Editor de páginas Alterações salvas automaticamente [DATE] Configurações Config…" at bounding box center [241, 115] width 482 height 248
click at [124, 242] on div at bounding box center [241, 242] width 482 height 0
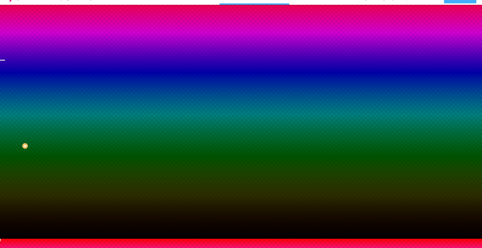
click at [27, 239] on div at bounding box center [241, 239] width 482 height 0
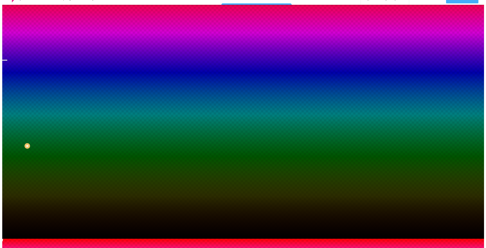
scroll to position [0, 0]
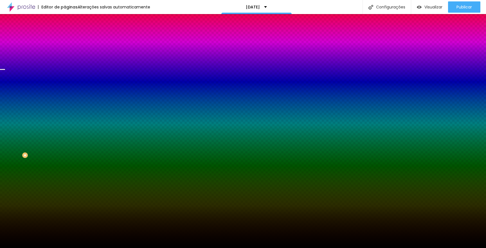
click at [70, 40] on span "Avançado" at bounding box center [79, 42] width 19 height 5
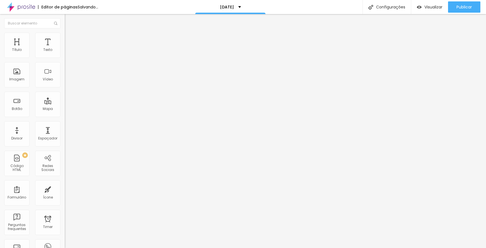
drag, startPoint x: 23, startPoint y: 68, endPoint x: 19, endPoint y: 71, distance: 5.0
click at [65, 123] on div "122 px Espaçamento vertical" at bounding box center [97, 163] width 65 height 80
click at [69, 21] on img "button" at bounding box center [71, 20] width 4 height 4
click at [65, 56] on img at bounding box center [67, 58] width 4 height 4
click at [70, 38] on span "Estilo" at bounding box center [74, 36] width 9 height 5
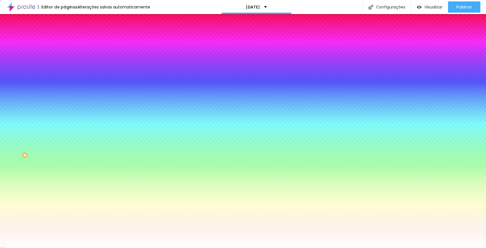
click at [70, 41] on span "Avançado" at bounding box center [79, 42] width 19 height 5
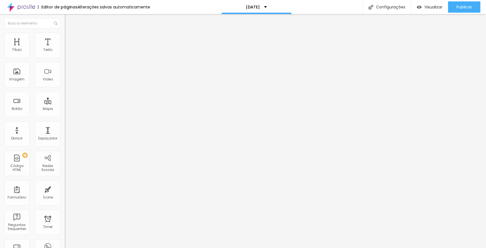
drag, startPoint x: 24, startPoint y: 56, endPoint x: 33, endPoint y: 68, distance: 14.7
click at [65, 68] on div "35 px Espaçamento Interno ID Html Classes Html Visível nos dispositivos Celular…" at bounding box center [97, 122] width 65 height 157
click at [65, 37] on li "Estilo" at bounding box center [97, 36] width 65 height 6
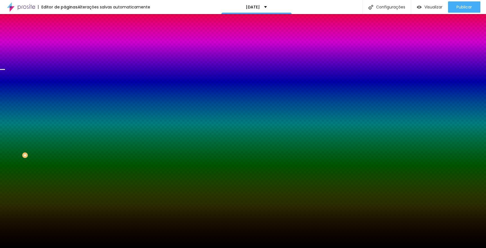
click at [65, 52] on span "Trocar imagem" at bounding box center [80, 49] width 31 height 5
click at [65, 76] on div at bounding box center [97, 76] width 65 height 0
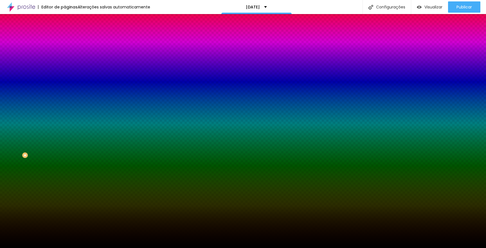
drag, startPoint x: 57, startPoint y: 121, endPoint x: 61, endPoint y: 88, distance: 33.7
click at [65, 88] on div "Imagem de fundo Trocar imagem Efeito da Imagem Nenhum Nenhum Parallax Cor de fu…" at bounding box center [97, 80] width 65 height 73
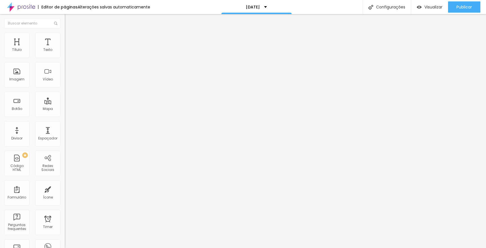
click at [70, 38] on span "Estilo" at bounding box center [74, 36] width 9 height 5
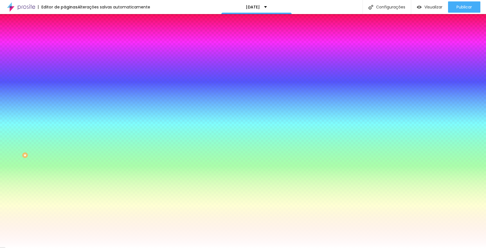
click at [65, 54] on div at bounding box center [97, 54] width 65 height 0
drag, startPoint x: 57, startPoint y: 71, endPoint x: 58, endPoint y: 57, distance: 13.6
click at [65, 57] on div "Cor de fundo Voltar ao padrão #FFFFFF" at bounding box center [97, 51] width 65 height 15
click at [70, 40] on span "Avançado" at bounding box center [79, 42] width 19 height 5
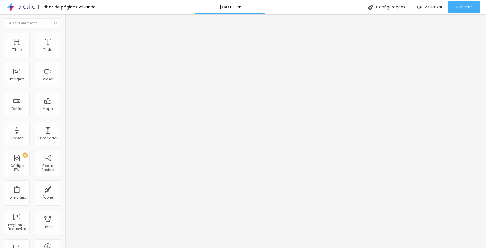
drag, startPoint x: 23, startPoint y: 55, endPoint x: 0, endPoint y: 54, distance: 23.1
click at [65, 54] on div "0 px Espaçamento Interno ID Html Classes Html Visível nos dispositivos Celular …" at bounding box center [97, 122] width 65 height 157
drag, startPoint x: 14, startPoint y: 55, endPoint x: 74, endPoint y: 58, distance: 60.0
click at [74, 58] on div "Título Texto Imagem Vídeo Botão Mapa Divisor Espaçador PREMIUM Código HTML Rede…" at bounding box center [243, 131] width 486 height 234
click at [69, 21] on img "button" at bounding box center [71, 20] width 4 height 4
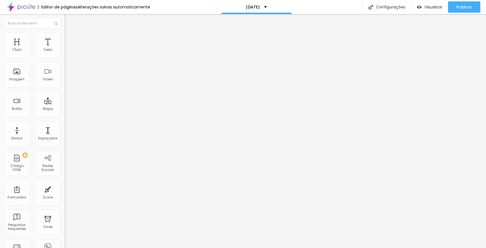
click at [70, 39] on span "Estilo" at bounding box center [74, 36] width 9 height 5
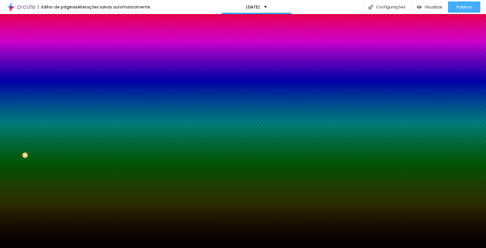
click at [70, 41] on span "Avançado" at bounding box center [79, 42] width 19 height 5
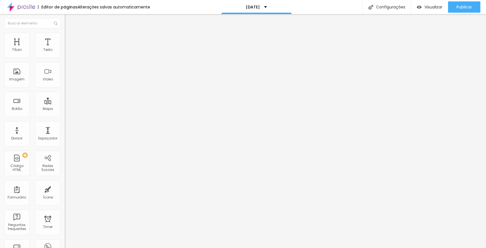
click at [70, 39] on span "Estilo" at bounding box center [74, 36] width 9 height 5
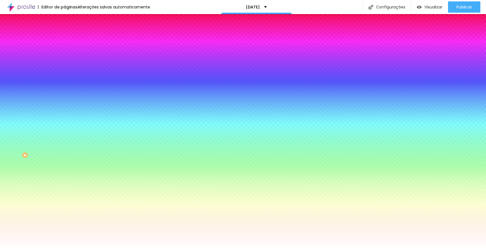
click at [65, 47] on div "Cor de fundo" at bounding box center [97, 45] width 65 height 3
click at [70, 33] on span "Conteúdo" at bounding box center [78, 30] width 17 height 5
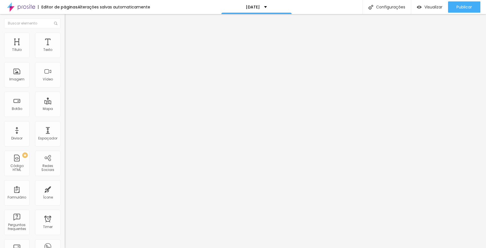
click at [69, 21] on div "Editar Coluna" at bounding box center [86, 20] width 35 height 4
click at [70, 40] on span "Avançado" at bounding box center [79, 42] width 19 height 5
drag, startPoint x: 20, startPoint y: 67, endPoint x: 25, endPoint y: 62, distance: 7.0
click at [65, 123] on div "234 px Espaçamento vertical" at bounding box center [97, 163] width 65 height 80
click at [70, 39] on span "Estilo" at bounding box center [74, 36] width 9 height 5
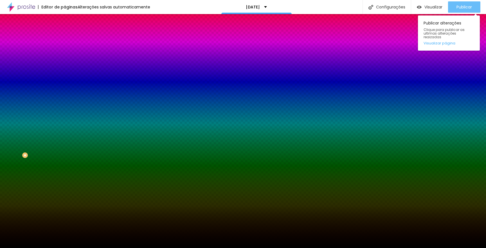
click at [469, 8] on span "Publicar" at bounding box center [463, 7] width 15 height 4
click at [467, 5] on span "Publicar" at bounding box center [463, 7] width 15 height 4
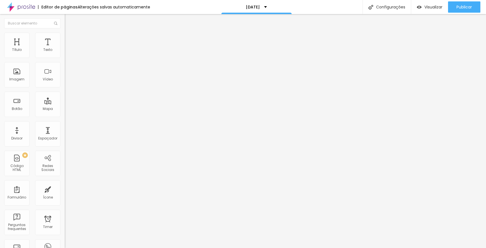
click at [65, 48] on span "Trocar imagem" at bounding box center [80, 46] width 31 height 5
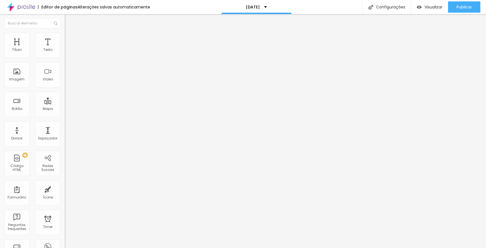
click at [65, 35] on img at bounding box center [67, 35] width 5 height 5
drag, startPoint x: 58, startPoint y: 62, endPoint x: 110, endPoint y: 65, distance: 52.1
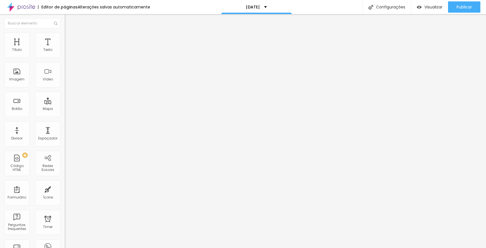
click at [110, 65] on div "Título Texto Imagem Vídeo Botão Mapa Divisor Espaçador PREMIUM Código HTML Rede…" at bounding box center [243, 131] width 486 height 234
click at [70, 41] on span "Avançado" at bounding box center [79, 42] width 19 height 5
drag, startPoint x: 13, startPoint y: 56, endPoint x: 49, endPoint y: 57, distance: 36.3
click at [65, 109] on input "range" at bounding box center [83, 111] width 36 height 4
drag, startPoint x: 13, startPoint y: 68, endPoint x: 17, endPoint y: 67, distance: 4.3
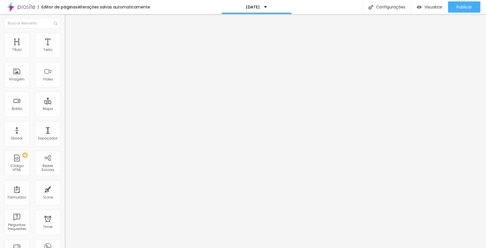
click at [65, 189] on input "range" at bounding box center [83, 191] width 36 height 4
click at [70, 39] on span "Estilo" at bounding box center [74, 36] width 9 height 5
drag, startPoint x: 58, startPoint y: 62, endPoint x: 111, endPoint y: 69, distance: 53.3
click at [111, 69] on div "Título Texto Imagem Vídeo Botão Mapa Divisor Espaçador PREMIUM Código HTML Rede…" at bounding box center [243, 131] width 486 height 234
click at [70, 40] on span "Avançado" at bounding box center [79, 42] width 19 height 5
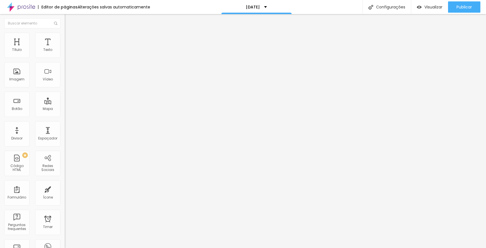
drag, startPoint x: 17, startPoint y: 68, endPoint x: 33, endPoint y: 69, distance: 16.0
click at [65, 189] on input "range" at bounding box center [83, 191] width 36 height 4
click at [70, 39] on span "Estilo" at bounding box center [74, 36] width 9 height 5
click at [70, 33] on span "Conteúdo" at bounding box center [78, 30] width 17 height 5
click at [65, 48] on span "Trocar imagem" at bounding box center [80, 46] width 31 height 5
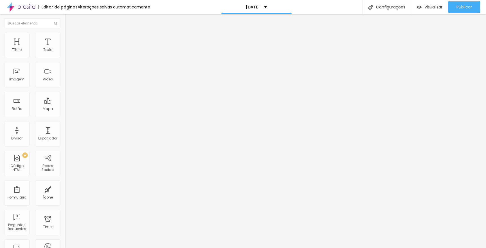
click at [70, 39] on span "Estilo" at bounding box center [74, 36] width 9 height 5
click at [70, 40] on span "Avançado" at bounding box center [79, 42] width 19 height 5
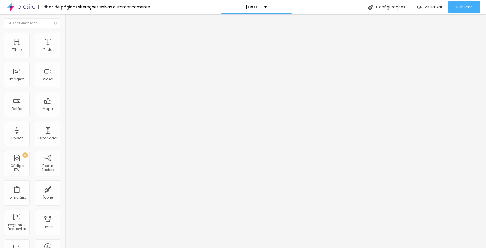
drag, startPoint x: 35, startPoint y: 68, endPoint x: 13, endPoint y: 67, distance: 21.4
click at [65, 189] on input "range" at bounding box center [83, 191] width 36 height 4
drag, startPoint x: 47, startPoint y: 56, endPoint x: 13, endPoint y: 59, distance: 33.9
click at [65, 59] on div "0 Espaço de cima" at bounding box center [97, 84] width 65 height 80
click at [463, 3] on div "Publicar" at bounding box center [463, 6] width 15 height 11
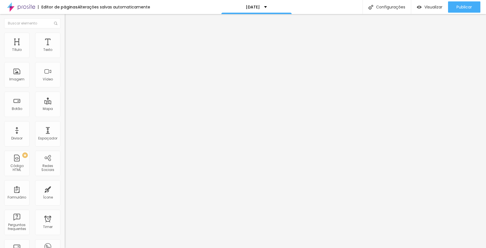
click at [65, 48] on span "Trocar imagem" at bounding box center [80, 46] width 31 height 5
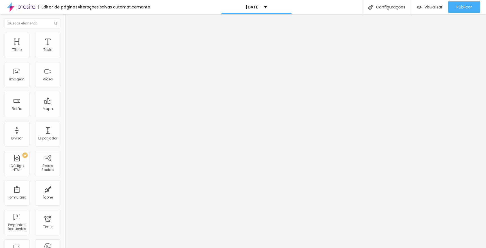
click at [65, 48] on span "Trocar imagem" at bounding box center [80, 46] width 31 height 5
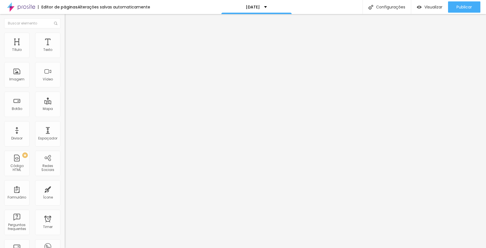
drag, startPoint x: 119, startPoint y: 224, endPoint x: 120, endPoint y: 227, distance: 4.0
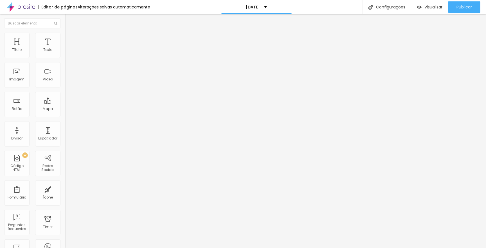
click at [120, 248] on div at bounding box center [243, 251] width 486 height 0
click at [65, 48] on span "Trocar imagem" at bounding box center [80, 46] width 31 height 5
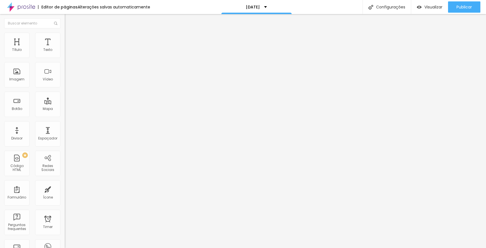
click at [469, 7] on span "Publicar" at bounding box center [463, 7] width 15 height 4
click at [65, 53] on input "Click me" at bounding box center [98, 50] width 67 height 6
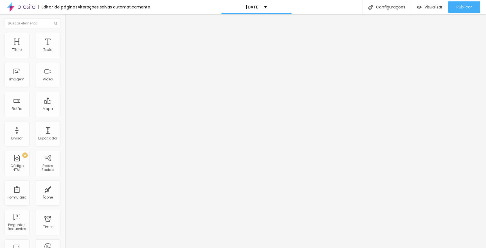
click at [65, 53] on input "Click me" at bounding box center [98, 50] width 67 height 6
click at [70, 38] on span "Estilo" at bounding box center [74, 36] width 9 height 5
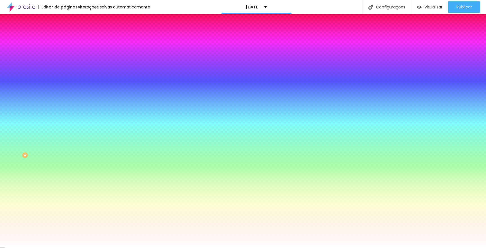
click at [70, 40] on span "Avançado" at bounding box center [79, 42] width 19 height 5
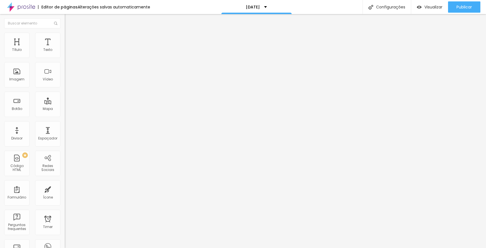
click at [70, 39] on span "Estilo" at bounding box center [74, 36] width 9 height 5
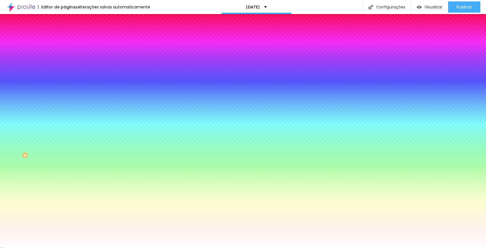
click at [67, 71] on icon "button" at bounding box center [68, 71] width 2 height 2
click at [34, 248] on div at bounding box center [243, 248] width 486 height 0
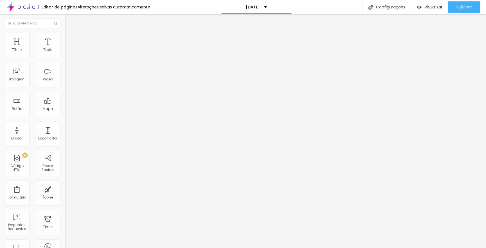
click at [65, 37] on li "Estilo" at bounding box center [97, 36] width 65 height 6
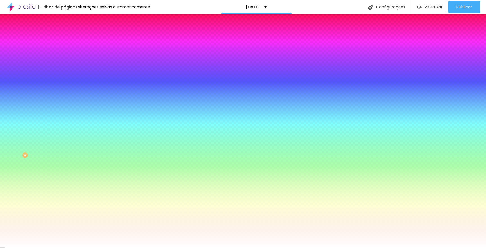
click at [67, 70] on icon "button" at bounding box center [68, 71] width 3 height 3
click at [39, 248] on div at bounding box center [243, 248] width 486 height 0
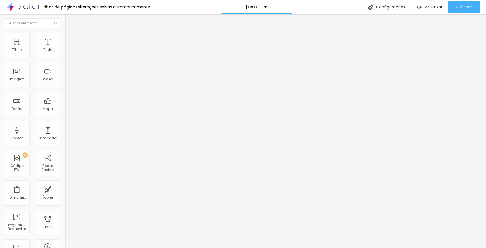
click at [70, 39] on span "Estilo" at bounding box center [74, 36] width 9 height 5
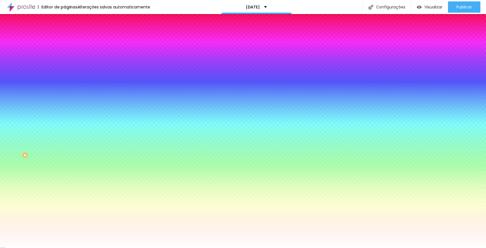
click at [67, 70] on icon "button" at bounding box center [68, 71] width 3 height 3
click at [360, 248] on div at bounding box center [243, 248] width 486 height 0
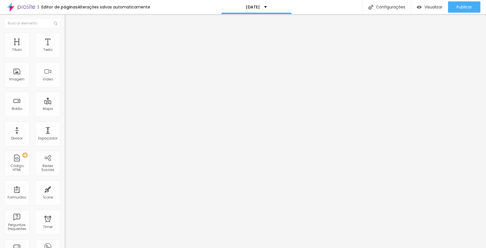
click at [70, 39] on span "Estilo" at bounding box center [74, 36] width 9 height 5
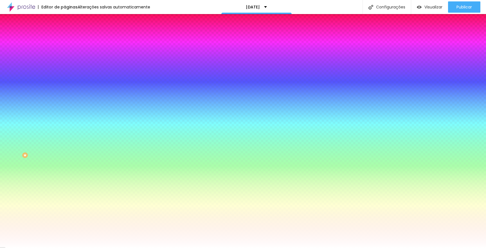
click at [67, 71] on icon "button" at bounding box center [68, 71] width 3 height 3
click at [45, 248] on div at bounding box center [243, 248] width 486 height 0
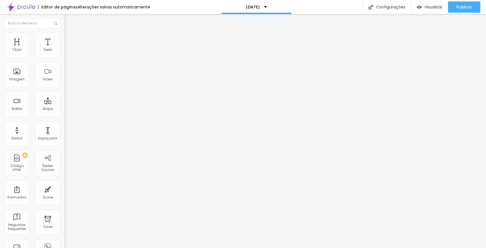
click at [65, 53] on input "Eu Quero" at bounding box center [98, 50] width 67 height 6
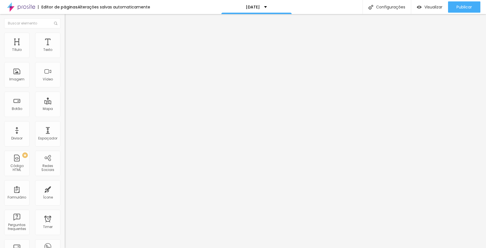
click at [65, 53] on input "Eu Quero" at bounding box center [98, 50] width 67 height 6
click at [463, 9] on span "Publicar" at bounding box center [463, 7] width 15 height 4
click at [65, 48] on span "Trocar imagem" at bounding box center [80, 46] width 31 height 5
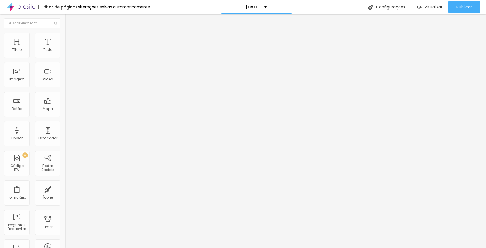
scroll to position [0, 0]
click at [70, 39] on span "Estilo" at bounding box center [74, 36] width 9 height 5
drag, startPoint x: 60, startPoint y: 62, endPoint x: 37, endPoint y: 63, distance: 22.3
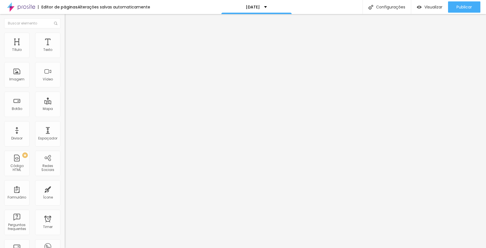
click at [65, 58] on input "range" at bounding box center [83, 55] width 36 height 4
click at [65, 38] on li "Avançado" at bounding box center [97, 41] width 65 height 6
drag, startPoint x: 15, startPoint y: 57, endPoint x: 12, endPoint y: 56, distance: 3.4
click at [65, 109] on input "range" at bounding box center [83, 111] width 36 height 4
drag, startPoint x: 17, startPoint y: 69, endPoint x: 9, endPoint y: 70, distance: 7.4
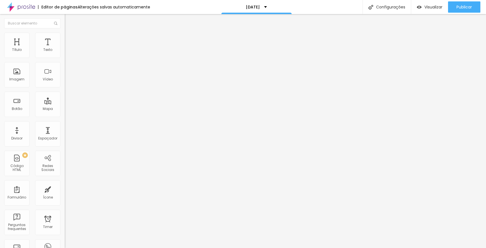
click at [65, 123] on div "0 Espaço de baixo" at bounding box center [97, 163] width 65 height 80
click at [70, 39] on span "Avançado" at bounding box center [79, 36] width 19 height 5
click at [65, 64] on div "Titulo 5 H5" at bounding box center [97, 62] width 65 height 3
click at [65, 61] on span "Titulo 4" at bounding box center [72, 59] width 15 height 5
click at [70, 39] on span "Estilo" at bounding box center [74, 36] width 9 height 5
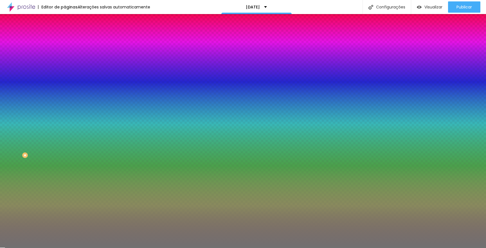
click at [65, 54] on div at bounding box center [97, 54] width 65 height 0
click at [65, 59] on input "#717171" at bounding box center [98, 57] width 67 height 6
paste input "9593E"
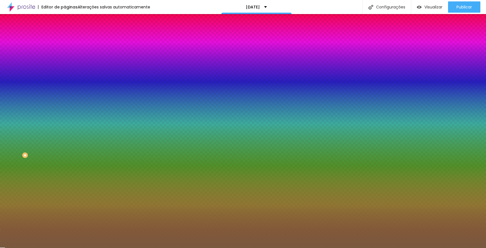
type input "#79593E"
click at [65, 137] on div "Editar Divisor Conteúdo Estilo Avançado Cor Voltar ao padrão #79593E Tamanho 16…" at bounding box center [97, 131] width 65 height 234
click at [65, 144] on div "Editar Divisor Conteúdo Estilo Avançado Cor Voltar ao padrão #79593E Tamanho 16…" at bounding box center [97, 131] width 65 height 234
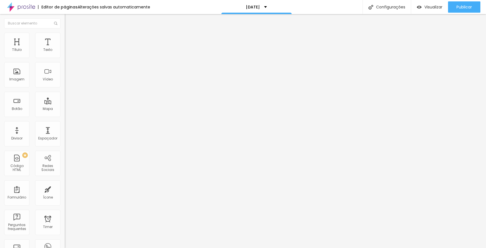
click at [70, 40] on span "Avançado" at bounding box center [79, 42] width 19 height 5
type input "15"
type input "10"
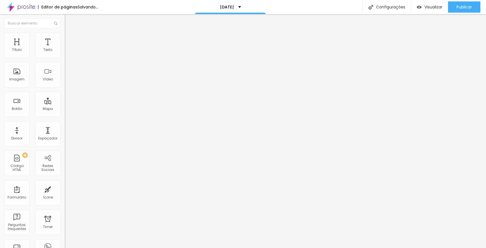
type input "5"
type input "0"
drag, startPoint x: 25, startPoint y: 61, endPoint x: 11, endPoint y: 61, distance: 14.4
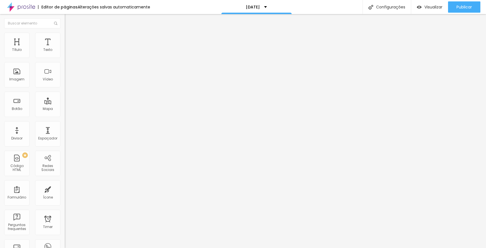
type input "0"
click at [65, 61] on div "0 px Espaçamento Interno" at bounding box center [97, 84] width 65 height 80
click at [70, 39] on span "Estilo" at bounding box center [74, 36] width 9 height 5
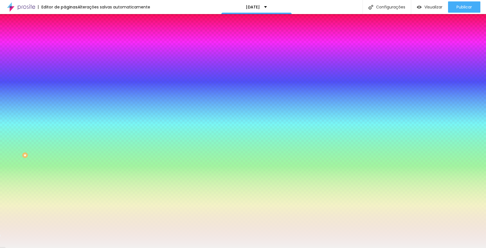
click at [65, 59] on input "#F2F0EF" at bounding box center [98, 57] width 67 height 6
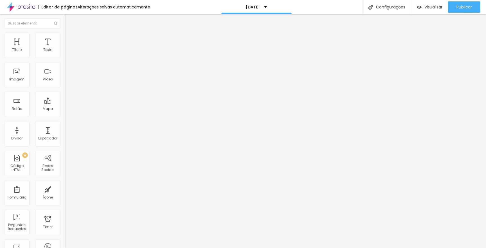
click at [65, 36] on li "Estilo" at bounding box center [97, 36] width 65 height 6
click at [462, 8] on span "Publicar" at bounding box center [463, 7] width 15 height 4
click at [426, 8] on span "Visualizar" at bounding box center [433, 7] width 18 height 4
click at [70, 39] on span "Avançado" at bounding box center [79, 36] width 19 height 5
type input "7"
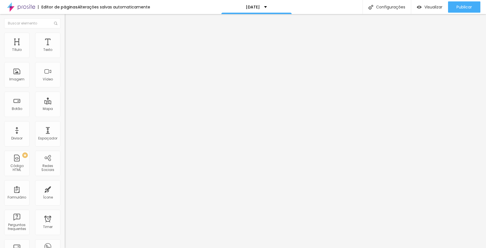
type input "7"
type input "8"
type input "9"
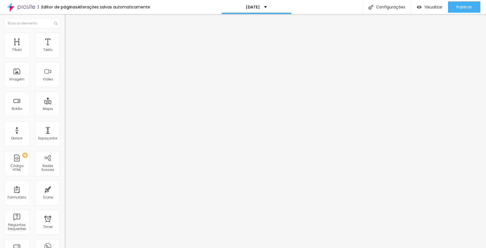
type input "10"
type input "12"
type input "13"
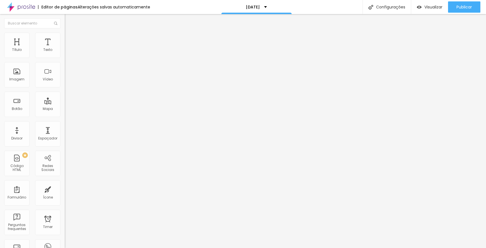
type input "13"
type input "14"
type input "16"
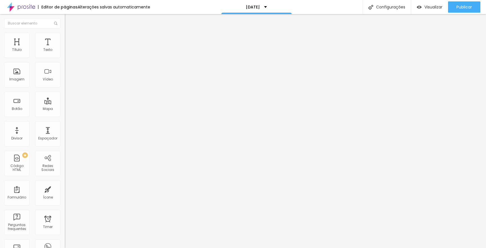
type input "18"
type input "19"
type input "21"
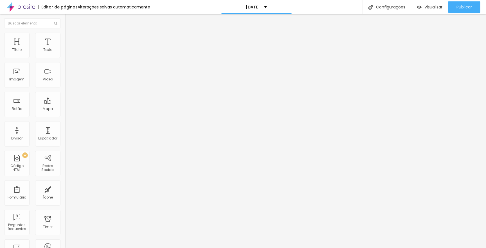
type input "21"
type input "20"
type input "16"
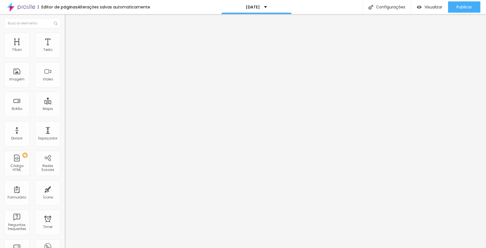
type input "14"
type input "12"
type input "10"
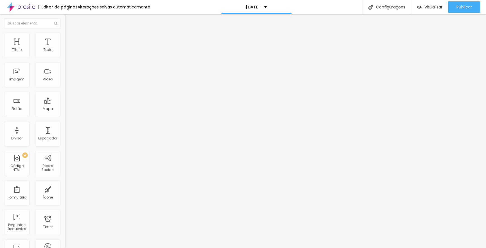
type input "10"
type input "0"
drag, startPoint x: 17, startPoint y: 61, endPoint x: 3, endPoint y: 61, distance: 14.3
click at [65, 61] on div "0 Espaço de cima" at bounding box center [97, 78] width 65 height 80
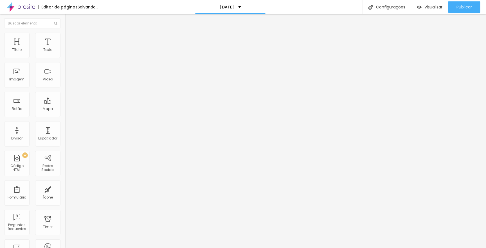
type input "13"
type input "12"
type input "11"
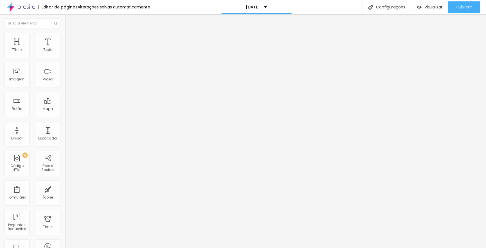
type input "11"
type input "10"
click at [65, 103] on input "range" at bounding box center [83, 105] width 36 height 4
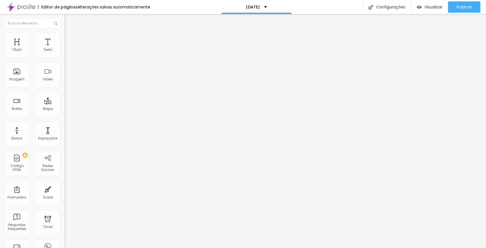
click at [70, 33] on span "Estilo" at bounding box center [74, 30] width 9 height 5
click at [67, 52] on icon "button" at bounding box center [68, 50] width 2 height 2
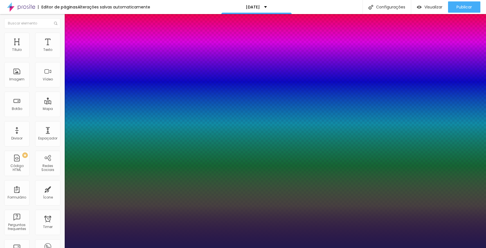
type input "1"
type input "14"
type input "1"
type input "15"
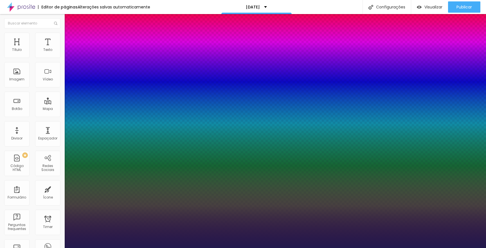
type input "15"
type input "1"
type input "16"
type input "1"
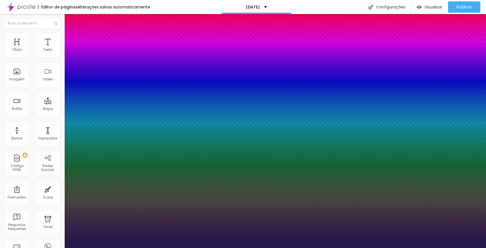
type input "17"
type input "1"
type input "18"
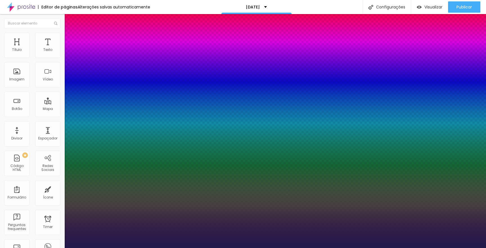
type input "1"
type input "19"
type input "1"
type input "21"
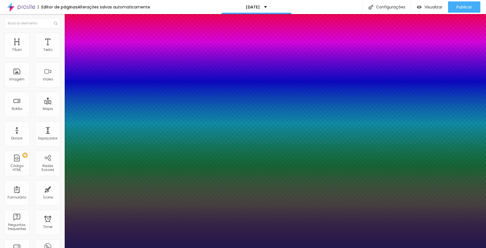
type input "21"
type input "1"
type input "22"
type input "1"
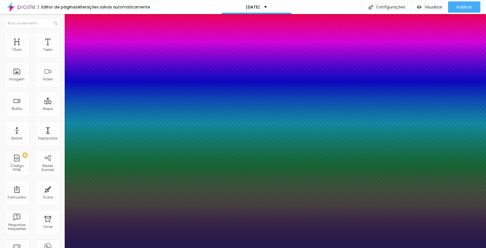
type input "23"
type input "1"
type input "24"
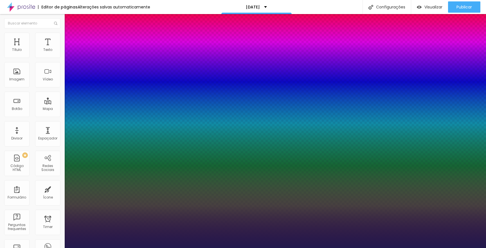
type input "1"
type input "25"
type input "1"
type input "26"
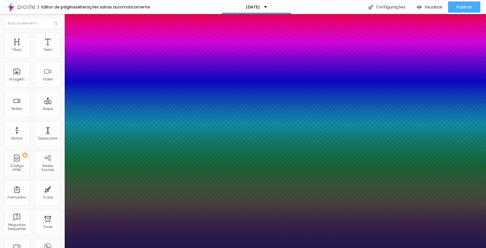
type input "26"
type input "1"
type input "27"
type input "1"
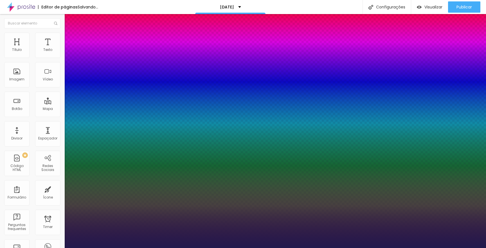
type input "28"
type input "1"
type input "29"
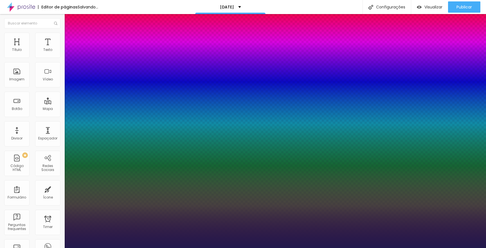
type input "1"
type input "30"
type input "1"
type input "31"
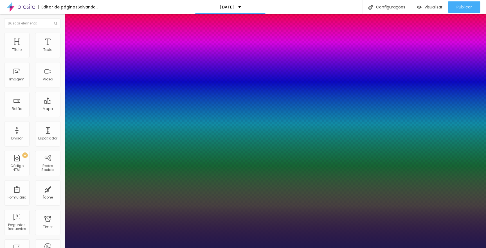
type input "31"
type input "1"
type input "32"
type input "1"
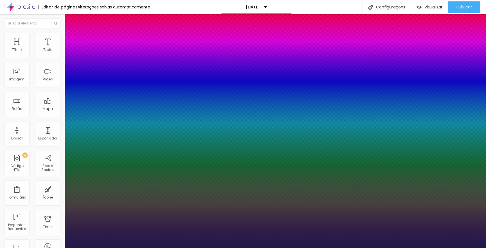
type input "33"
type input "1"
type input "34"
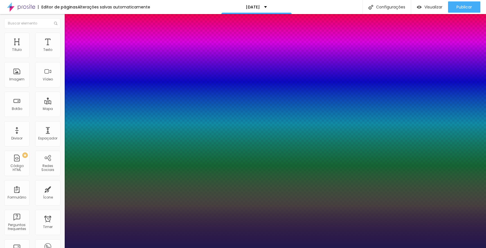
type input "1"
type input "35"
type input "1"
type input "36"
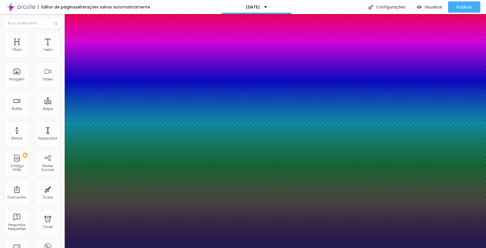
type input "36"
type input "1"
type input "35"
type input "1"
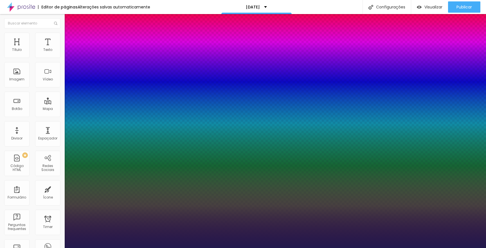
type input "33"
type input "1"
type input "32"
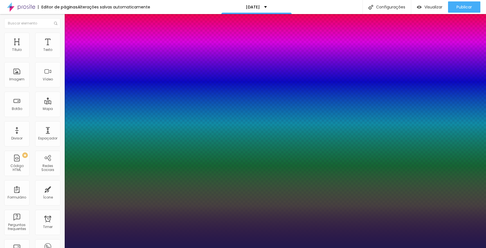
type input "1"
type input "31"
type input "1"
type input "30"
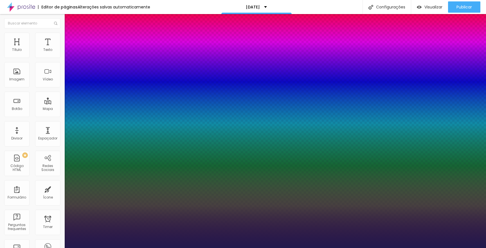
type input "30"
type input "1"
type input "29"
type input "1"
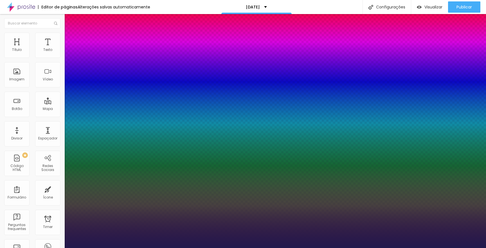
type input "28"
type input "1"
type input "27"
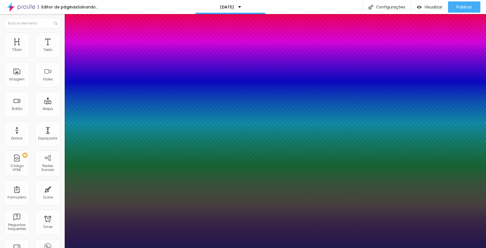
type input "1"
drag, startPoint x: 77, startPoint y: 110, endPoint x: 84, endPoint y: 112, distance: 7.8
type input "27"
click at [347, 248] on div at bounding box center [243, 248] width 486 height 0
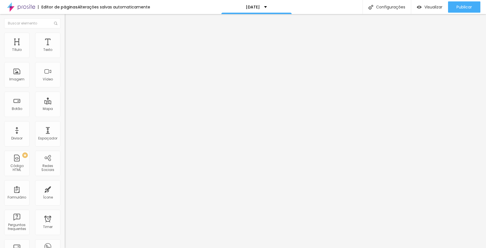
click at [65, 147] on div "Editar Texto Estilo Avançado Tipografia Voltar ao padrão Sombra DESATIVADO Volt…" at bounding box center [97, 131] width 65 height 234
click at [466, 8] on span "Publicar" at bounding box center [463, 7] width 15 height 4
click at [466, 7] on span "Publicar" at bounding box center [463, 7] width 15 height 4
click at [70, 41] on span "Avançado" at bounding box center [79, 42] width 19 height 5
click at [70, 39] on span "Estilo" at bounding box center [74, 36] width 9 height 5
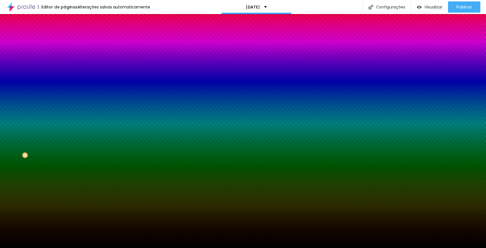
click at [70, 40] on span "Avançado" at bounding box center [79, 42] width 19 height 5
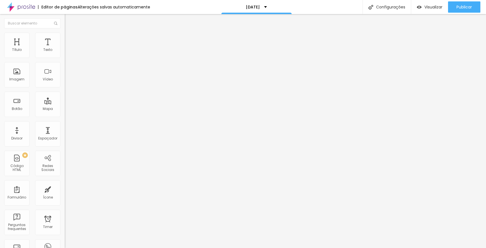
type input "5"
type input "0"
drag, startPoint x: 24, startPoint y: 61, endPoint x: 6, endPoint y: 59, distance: 18.1
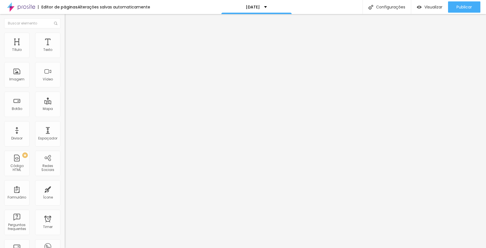
type input "0"
click at [65, 59] on div "0 Espaçamento entre colunas" at bounding box center [97, 84] width 65 height 80
type input "204"
type input "198"
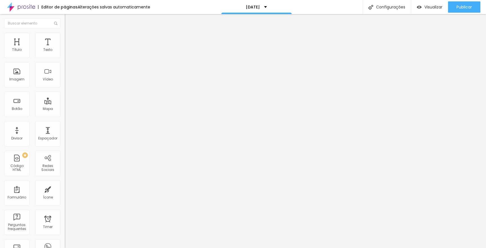
type input "198"
type input "193"
type input "187"
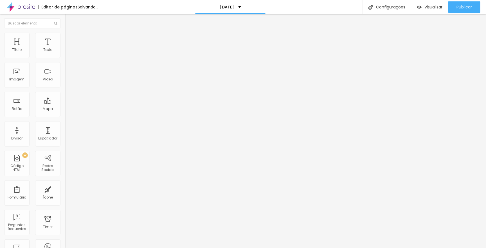
type input "181"
type input "175"
type input "170"
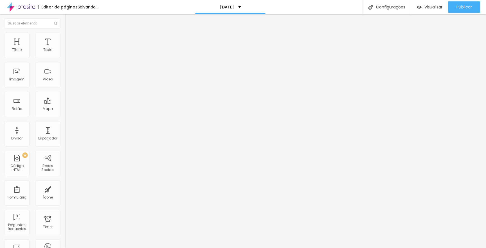
type input "170"
type input "164"
type input "152"
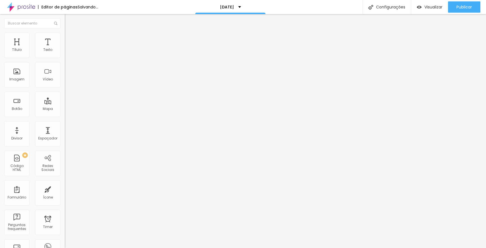
type input "147"
type input "141"
drag, startPoint x: 25, startPoint y: 73, endPoint x: 22, endPoint y: 73, distance: 3.1
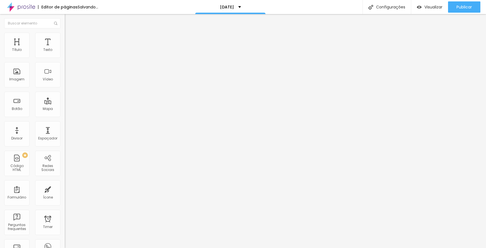
click at [65, 189] on input "range" at bounding box center [83, 191] width 36 height 4
type input "256"
click at [65, 189] on input "range" at bounding box center [83, 191] width 36 height 4
type input "262"
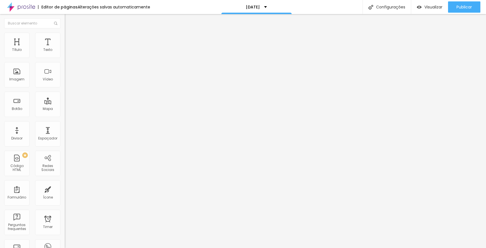
type input "262"
type input "267"
type input "273"
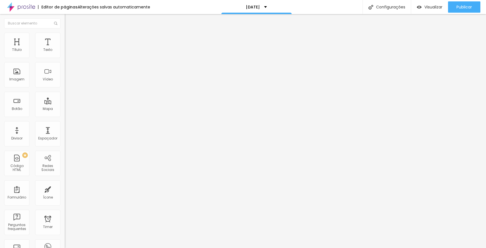
type input "279"
type input "285"
type input "279"
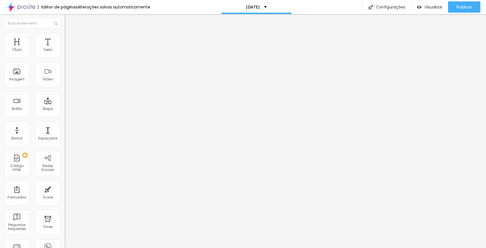
type input "279"
type input "273"
type input "279"
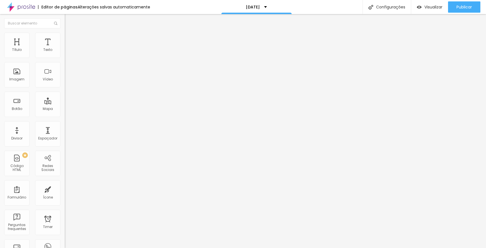
type input "285"
click at [65, 189] on input "range" at bounding box center [83, 191] width 36 height 4
click at [70, 39] on span "Estilo" at bounding box center [74, 36] width 9 height 5
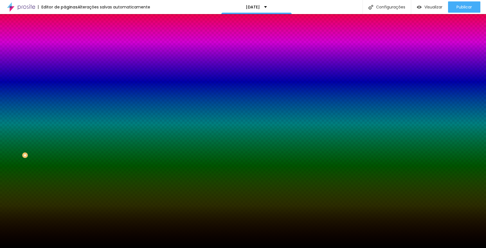
click at [70, 40] on span "Avançado" at bounding box center [79, 42] width 19 height 5
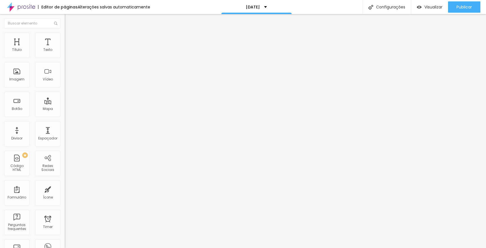
type input "276"
type input "271"
type input "266"
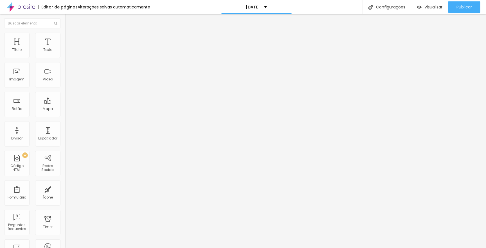
type input "266"
type input "260"
type input "255"
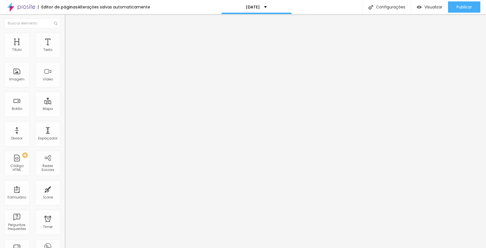
type input "250"
type input "245"
type input "239"
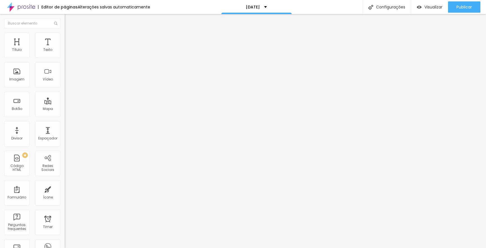
type input "239"
type input "234"
type input "229"
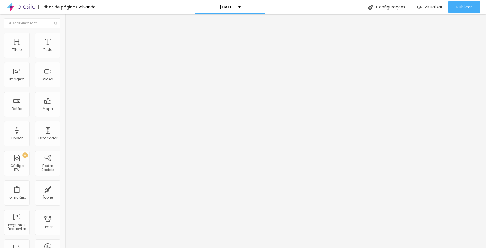
type input "234"
type input "239"
type input "245"
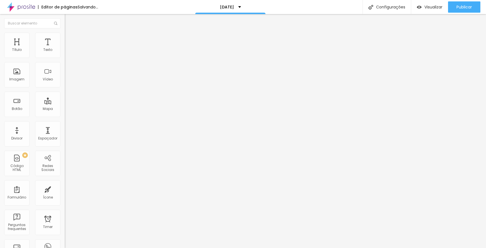
type input "245"
type input "250"
type input "255"
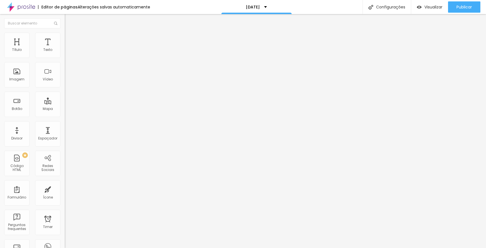
type input "260"
type input "266"
type input "271"
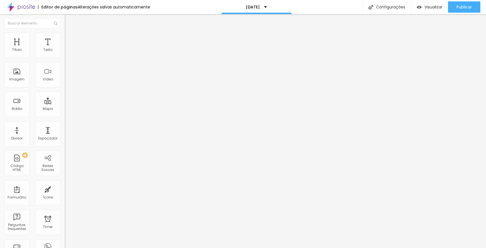
type input "271"
type input "276"
type input "281"
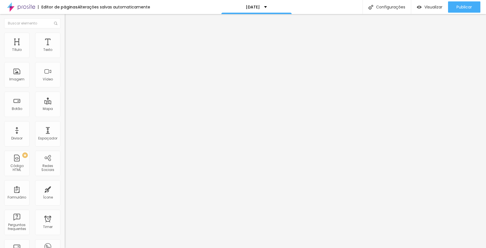
type input "287"
type input "292"
type input "287"
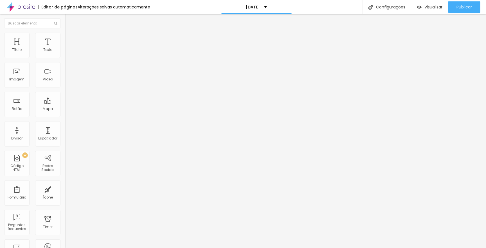
type input "287"
type input "281"
type input "276"
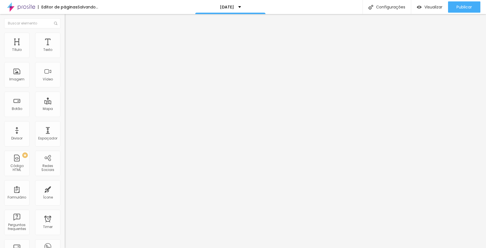
type input "281"
type input "287"
click at [65, 189] on input "range" at bounding box center [83, 191] width 36 height 4
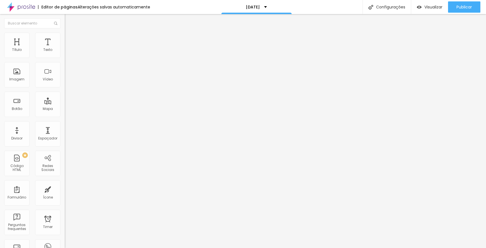
click at [65, 194] on input "287" at bounding box center [77, 197] width 24 height 6
drag, startPoint x: 50, startPoint y: 69, endPoint x: 53, endPoint y: 69, distance: 3.4
click at [65, 194] on div "287 px" at bounding box center [97, 197] width 65 height 6
type input "285"
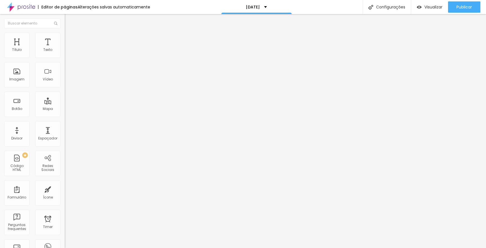
type input "15"
click at [65, 109] on input "range" at bounding box center [83, 111] width 36 height 4
type input "10"
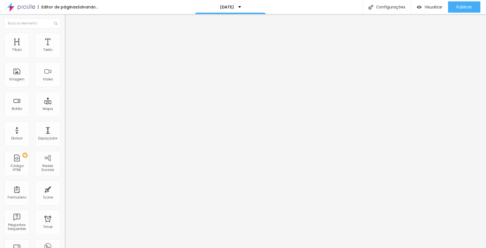
type input "5"
type input "0"
type input "10"
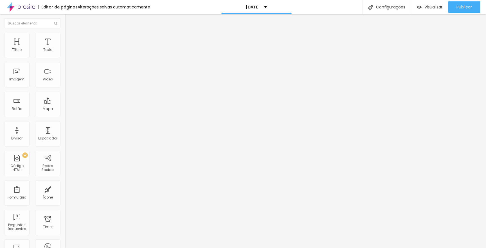
type input "10"
type input "20"
type input "25"
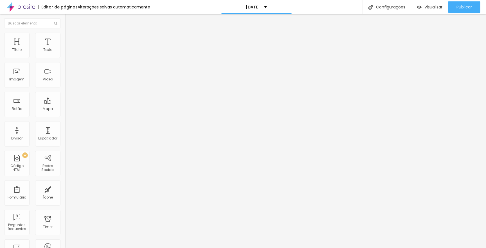
type input "30"
type input "25"
type input "20"
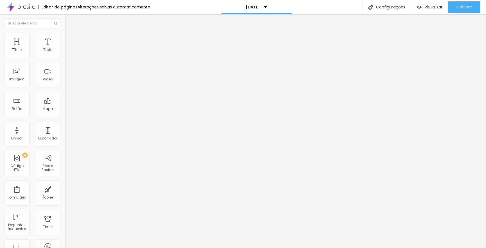
type input "20"
type input "15"
type input "10"
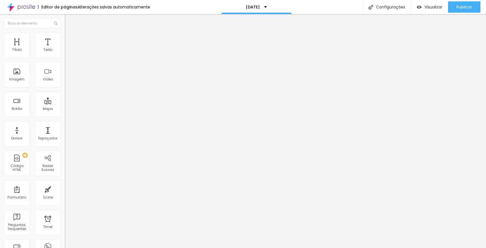
type input "5"
type input "0"
drag, startPoint x: 30, startPoint y: 57, endPoint x: 0, endPoint y: 59, distance: 30.4
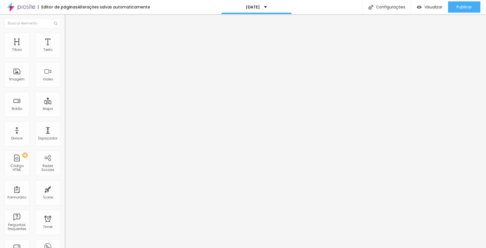
type input "0"
click at [65, 59] on div "0 Espaçamento entre colunas 285 px Espaçamento vertical ID Html Classes Html Vi…" at bounding box center [97, 162] width 65 height 236
click at [70, 39] on span "Estilo" at bounding box center [74, 36] width 9 height 5
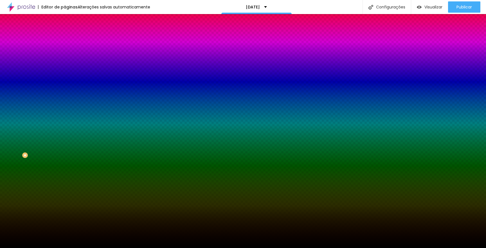
click at [65, 32] on img at bounding box center [67, 29] width 5 height 5
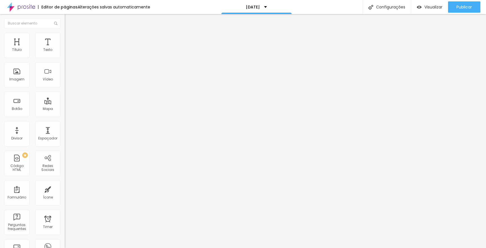
click at [65, 51] on span "Encaixotado" at bounding box center [76, 48] width 22 height 5
click at [65, 60] on span "Completo" at bounding box center [73, 57] width 17 height 5
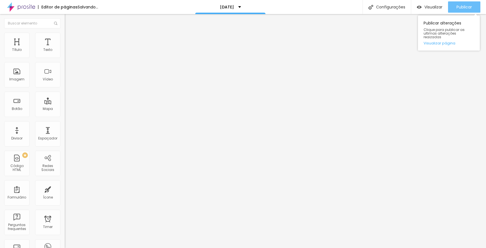
click at [458, 7] on span "Publicar" at bounding box center [463, 7] width 15 height 4
click at [69, 20] on img "button" at bounding box center [71, 20] width 4 height 4
click at [464, 7] on span "Publicar" at bounding box center [463, 7] width 15 height 4
click at [69, 22] on img "button" at bounding box center [71, 20] width 4 height 4
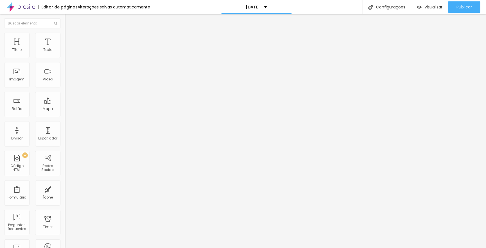
click at [69, 21] on img "button" at bounding box center [71, 20] width 4 height 4
click at [46, 45] on div "Texto" at bounding box center [47, 45] width 25 height 25
click at [65, 48] on span "Trocar imagem" at bounding box center [80, 46] width 31 height 5
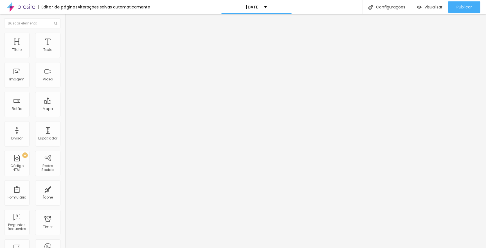
click at [65, 48] on span "Trocar imagem" at bounding box center [80, 46] width 31 height 5
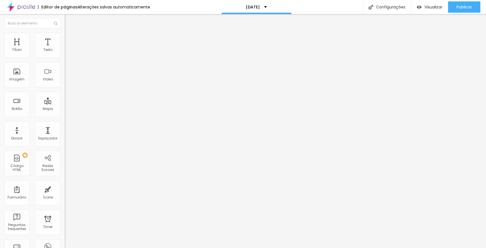
click at [65, 48] on span "Trocar imagem" at bounding box center [80, 46] width 31 height 5
click at [463, 9] on span "Publicar" at bounding box center [463, 7] width 15 height 4
click at [70, 39] on span "Estilo" at bounding box center [74, 36] width 9 height 5
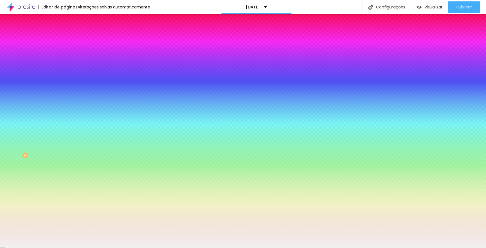
click at [65, 54] on div at bounding box center [97, 54] width 65 height 0
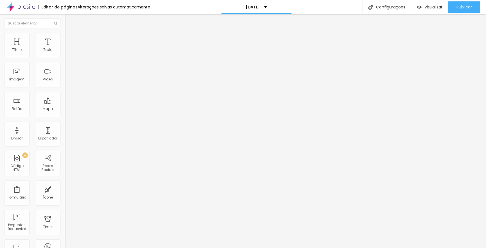
click at [70, 39] on span "Estilo" at bounding box center [74, 36] width 9 height 5
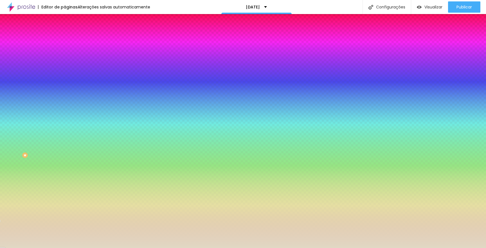
click at [65, 82] on input "#E1D8C4" at bounding box center [98, 79] width 67 height 6
click at [65, 76] on div at bounding box center [97, 76] width 65 height 0
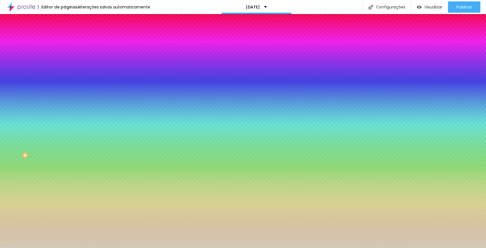
click at [14, 116] on div at bounding box center [243, 124] width 486 height 248
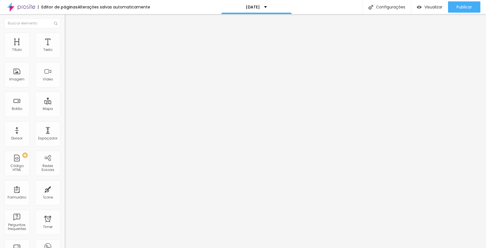
click at [65, 37] on li "Estilo" at bounding box center [97, 36] width 65 height 6
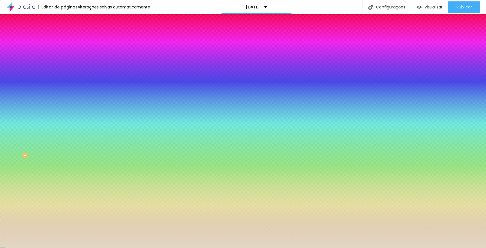
click at [65, 57] on input "#E1D8C4" at bounding box center [98, 57] width 67 height 6
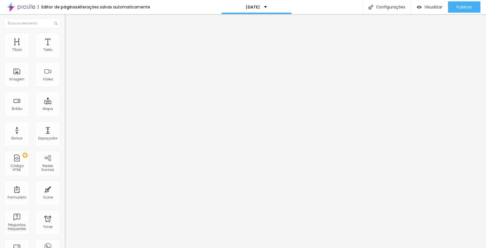
click at [65, 35] on li "Estilo" at bounding box center [97, 36] width 65 height 6
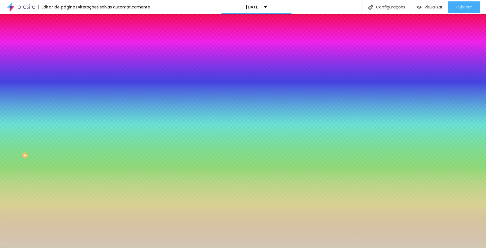
click at [65, 82] on input "#D3C9B4" at bounding box center [98, 79] width 67 height 6
paste input "E1D8C"
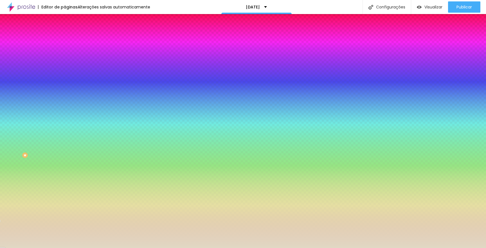
type input "#E1D8C4"
click at [65, 184] on div "Editar Seção Conteúdo Estilo Avançado Imagem de fundo Adicionar imagem Efeito d…" at bounding box center [97, 131] width 65 height 234
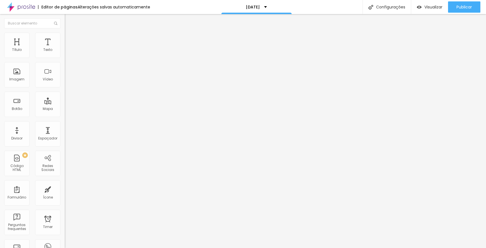
click at [70, 38] on span "Estilo" at bounding box center [74, 36] width 9 height 5
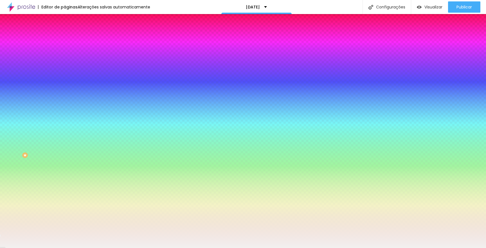
click at [65, 54] on div at bounding box center [97, 54] width 65 height 0
click at [50, 100] on div at bounding box center [243, 124] width 486 height 248
click at [13, 69] on div at bounding box center [243, 124] width 486 height 248
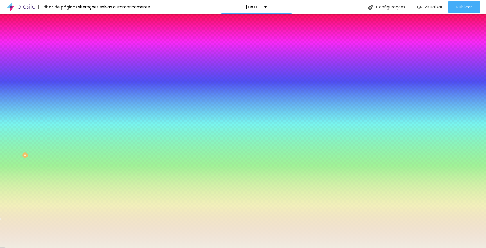
type input "#EEEADE"
drag, startPoint x: 13, startPoint y: 69, endPoint x: 11, endPoint y: 66, distance: 2.9
click at [32, 17] on div at bounding box center [32, 16] width 1 height 1
click at [65, 57] on input "#EEEADE" at bounding box center [98, 57] width 67 height 6
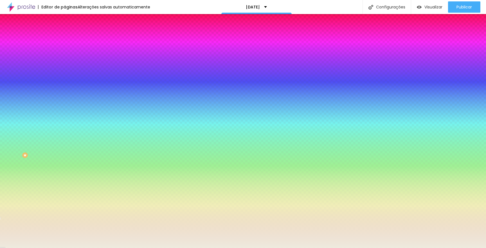
click at [65, 57] on input "#EEEADE" at bounding box center [98, 57] width 67 height 6
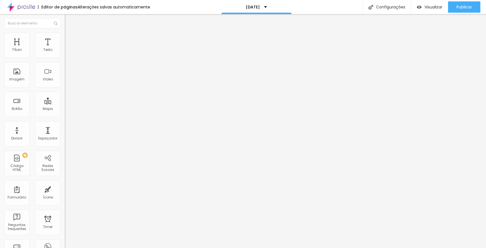
click at [70, 38] on span "Estilo" at bounding box center [74, 36] width 9 height 5
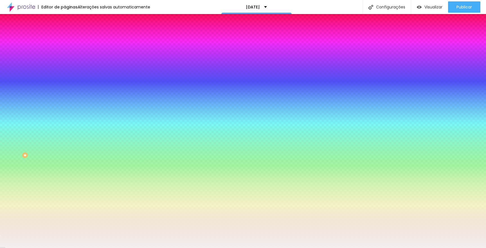
click at [65, 56] on input "#F2F0EF" at bounding box center [98, 57] width 67 height 6
paste input "EEEADE"
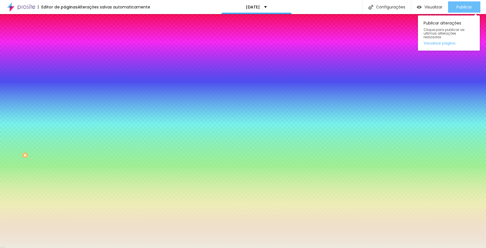
type input "#EEEADE"
click at [468, 9] on span "Publicar" at bounding box center [463, 7] width 15 height 4
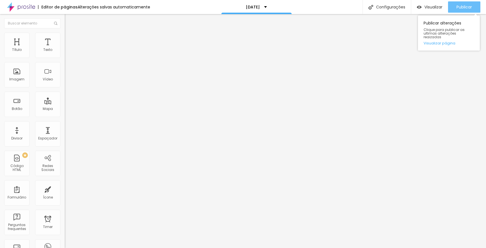
click at [455, 2] on button "Publicar" at bounding box center [464, 6] width 32 height 11
click at [461, 5] on span "Publicar" at bounding box center [466, 7] width 15 height 4
click at [70, 39] on span "Avançado" at bounding box center [79, 36] width 19 height 5
click at [70, 33] on span "Estilo" at bounding box center [74, 30] width 9 height 5
click at [65, 83] on button "button" at bounding box center [69, 80] width 8 height 6
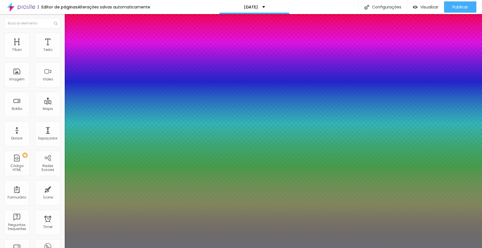
type input "1"
click at [35, 248] on div at bounding box center [241, 248] width 482 height 0
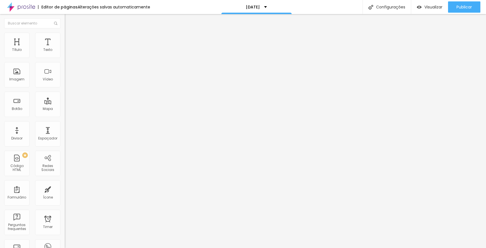
click at [65, 83] on button "button" at bounding box center [69, 80] width 8 height 6
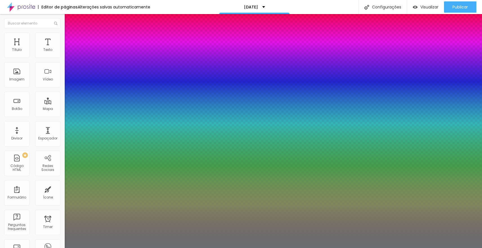
type input "1"
type input "0.5"
select select "YesevaOne-Regular"
type input "1"
type input "0.5"
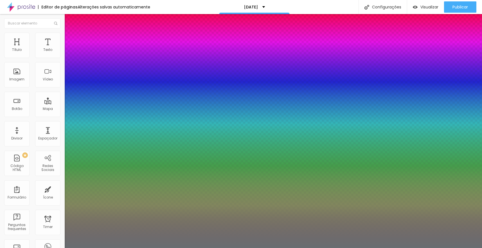
type input "1"
type input "0.5"
type input "1"
type input "0.5"
click at [37, 248] on div at bounding box center [241, 248] width 482 height 0
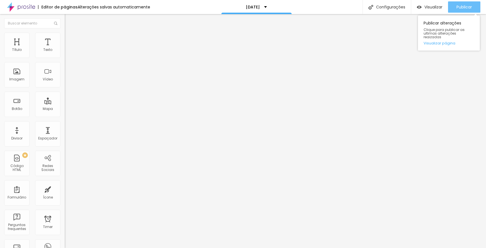
click at [457, 5] on span "Publicar" at bounding box center [463, 7] width 15 height 4
click at [67, 82] on icon "button" at bounding box center [68, 79] width 3 height 3
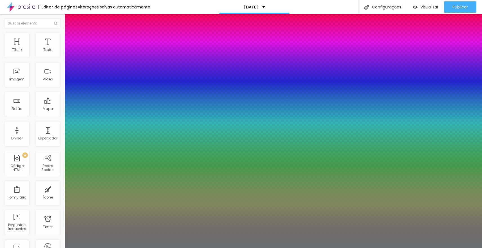
type input "1"
type input "0.5"
select select "YesevaOne-Regular"
type input "1"
type input "0.5"
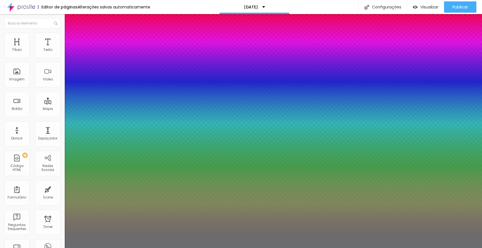
type input "1"
type input "0.5"
click at [22, 248] on div at bounding box center [241, 248] width 482 height 0
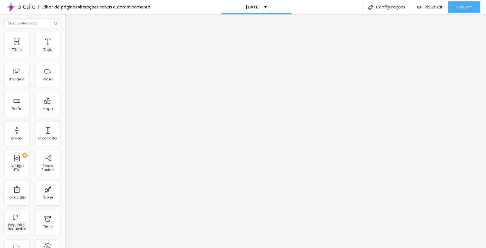
click at [65, 33] on li "Estilo" at bounding box center [97, 36] width 65 height 6
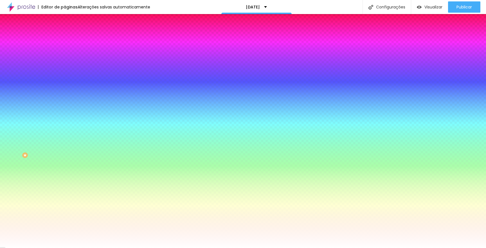
click at [70, 40] on span "Avançado" at bounding box center [79, 42] width 19 height 5
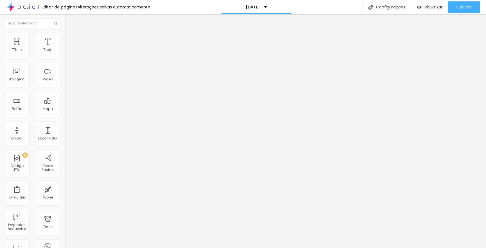
click at [70, 39] on span "Estilo" at bounding box center [74, 36] width 9 height 5
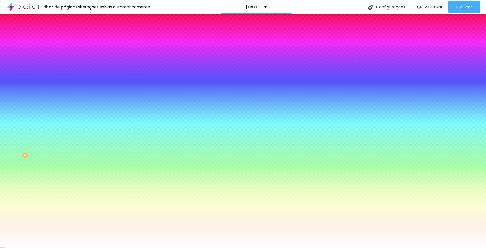
click at [65, 72] on button "button" at bounding box center [69, 72] width 8 height 6
select select "YesevaOne-Regular"
click at [229, 248] on div at bounding box center [243, 248] width 486 height 0
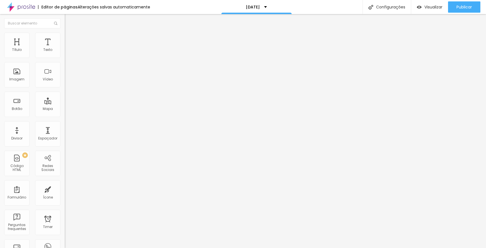
click at [65, 37] on li "Estilo" at bounding box center [97, 36] width 65 height 6
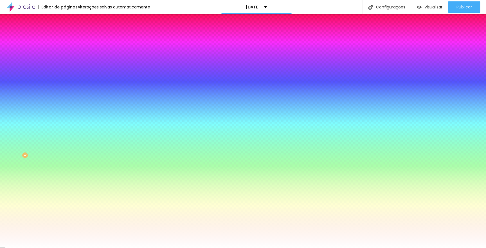
click at [67, 70] on icon "button" at bounding box center [68, 71] width 3 height 3
click at [147, 248] on div at bounding box center [243, 248] width 486 height 0
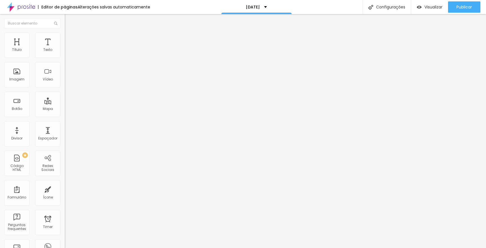
click at [70, 39] on span "Estilo" at bounding box center [74, 36] width 9 height 5
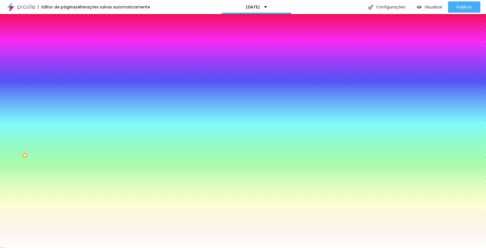
click at [67, 71] on icon "button" at bounding box center [68, 71] width 2 height 2
select select "MontserratBold"
click at [48, 248] on div at bounding box center [243, 248] width 486 height 0
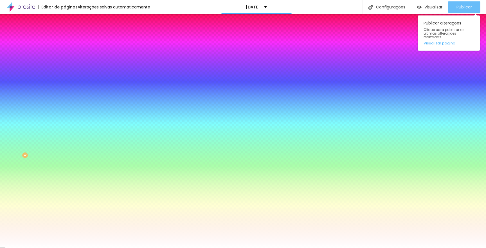
click at [463, 8] on span "Publicar" at bounding box center [463, 7] width 15 height 4
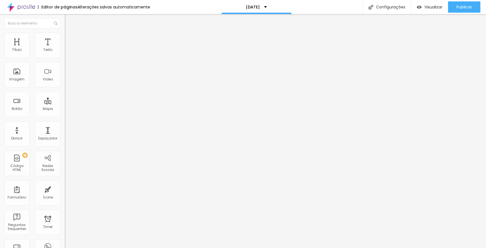
click at [70, 38] on span "Estilo" at bounding box center [74, 36] width 9 height 5
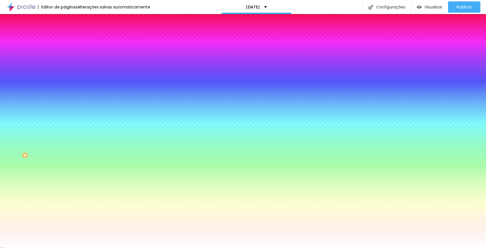
click at [65, 56] on input "#B8AB92" at bounding box center [98, 57] width 67 height 6
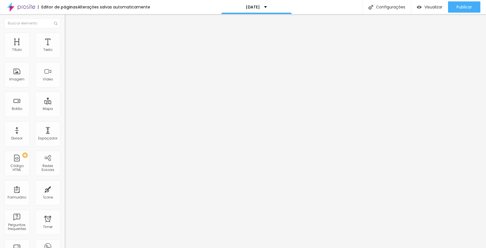
click at [70, 38] on span "Estilo" at bounding box center [74, 36] width 9 height 5
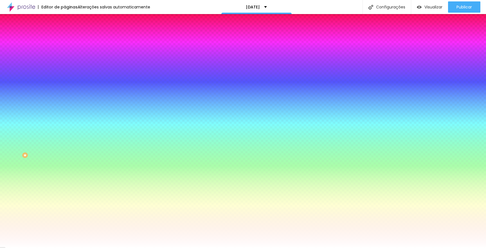
click at [65, 57] on input "#FFFFFF" at bounding box center [98, 57] width 67 height 6
paste input "B8AB92"
type input "#B8AB92"
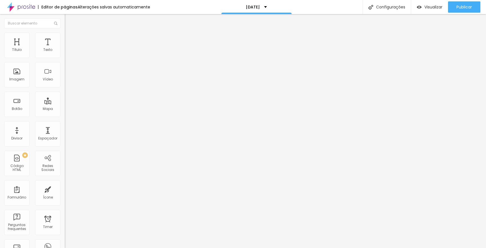
click at [65, 35] on img at bounding box center [67, 35] width 5 height 5
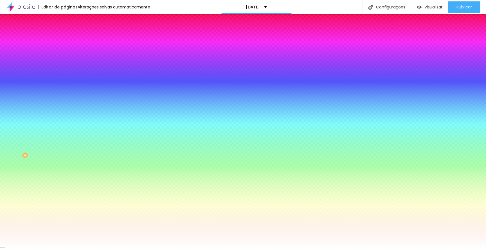
click at [65, 56] on input "#FFFFFF" at bounding box center [98, 57] width 67 height 6
paste input "B8AB92"
type input "#B8AB92"
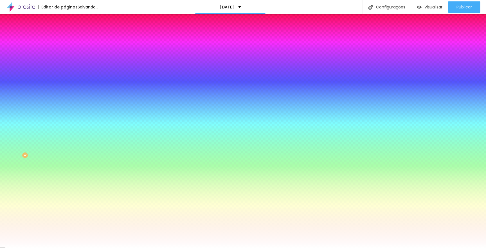
click at [65, 206] on div "Editar Botão Conteúdo Estilo Avançado Cor de fundo Voltar ao padrão #B8AB92 Tip…" at bounding box center [97, 131] width 65 height 234
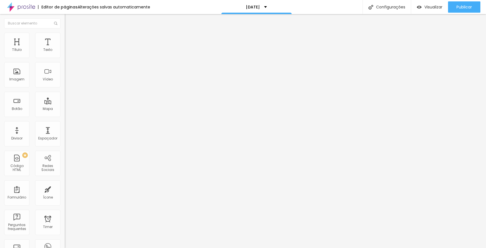
click at [70, 39] on span "Avançado" at bounding box center [79, 36] width 19 height 5
click at [70, 33] on span "Estilo" at bounding box center [74, 30] width 9 height 5
click at [65, 38] on li "Avançado" at bounding box center [97, 36] width 65 height 6
click at [65, 32] on img at bounding box center [67, 29] width 5 height 5
click at [69, 54] on span "Titulo 2" at bounding box center [78, 50] width 18 height 7
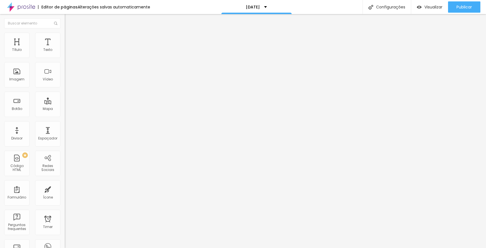
click at [70, 39] on span "Avançado" at bounding box center [79, 36] width 19 height 5
click at [67, 52] on icon "button" at bounding box center [68, 50] width 2 height 2
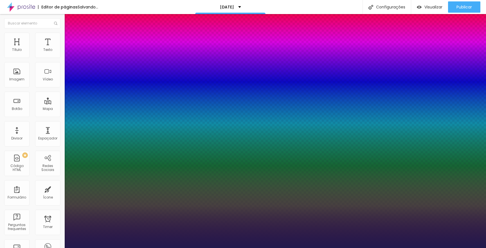
type input "1"
click at [40, 248] on div at bounding box center [243, 248] width 486 height 0
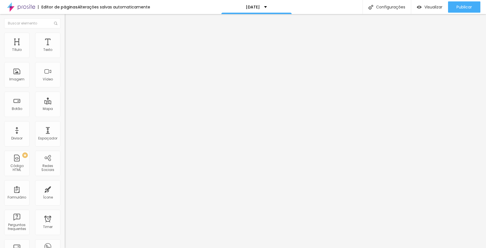
click at [70, 38] on span "Avançado" at bounding box center [79, 36] width 19 height 5
click at [70, 33] on span "Estilo" at bounding box center [74, 30] width 9 height 5
click at [67, 81] on icon "button" at bounding box center [68, 80] width 2 height 2
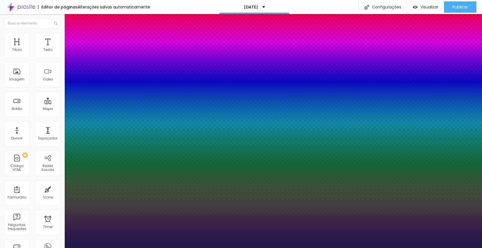
type input "1"
select select "YesevaOne-Regular"
type input "1"
type input "42"
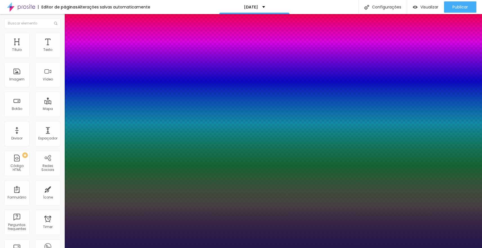
type input "1"
type input "41"
type input "1"
type input "40"
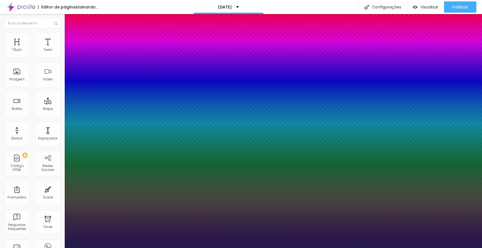
type input "40"
type input "1"
type input "39"
type input "1"
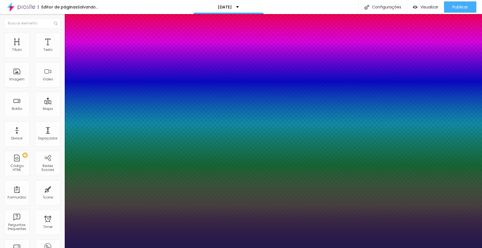
type input "38"
type input "1"
type input "37"
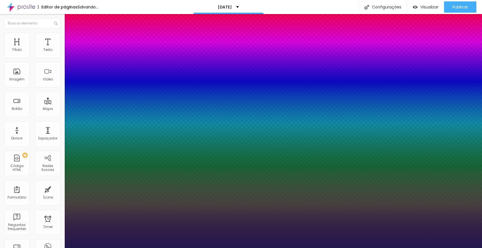
type input "1"
type input "36"
type input "1"
type input "35"
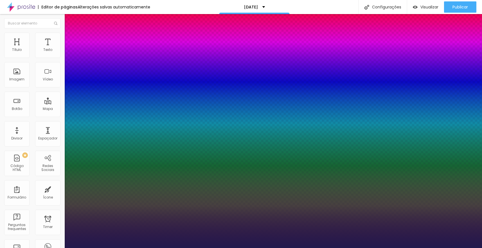
type input "35"
type input "1"
type input "34"
type input "1"
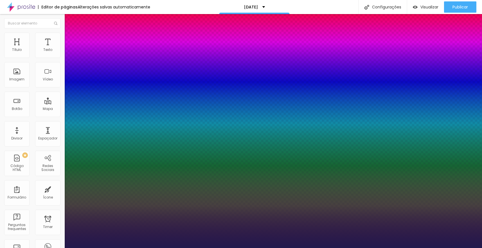
type input "33"
type input "1"
type input "32"
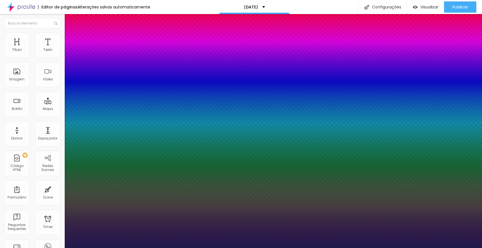
type input "1"
type input "31"
type input "1"
type input "30"
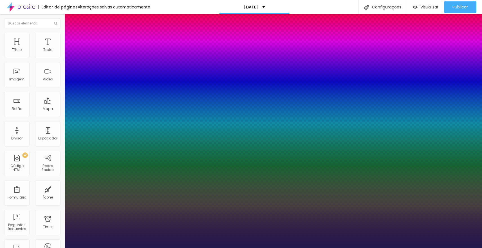
type input "30"
type input "1"
type input "29"
type input "1"
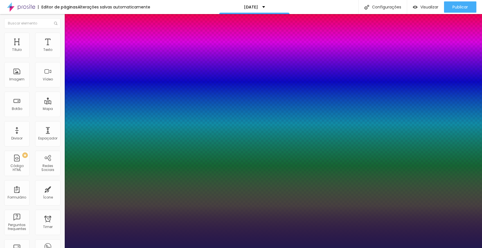
type input "28"
type input "1"
type input "27"
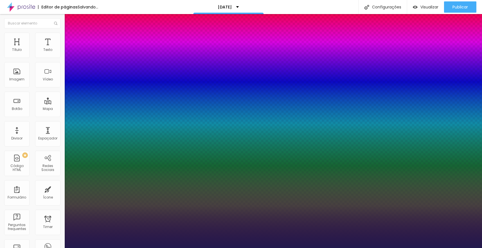
type input "1"
type input "26"
type input "1"
drag, startPoint x: 87, startPoint y: 157, endPoint x: 80, endPoint y: 157, distance: 7.0
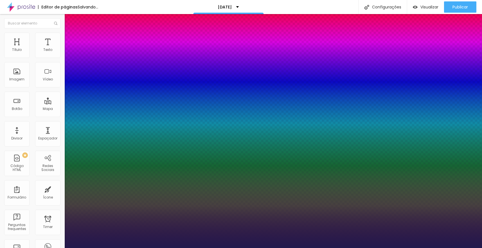
type input "26"
type input "1"
click at [149, 248] on div at bounding box center [241, 248] width 482 height 0
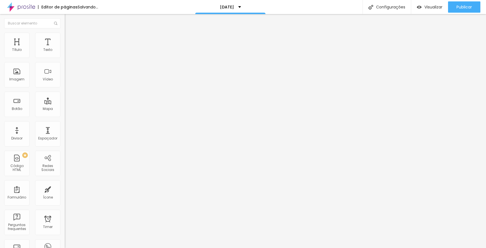
click at [67, 52] on icon "button" at bounding box center [68, 50] width 3 height 3
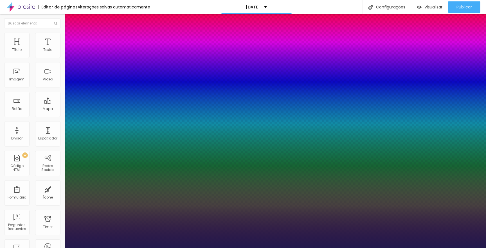
type input "1"
click at [38, 248] on div at bounding box center [243, 248] width 486 height 0
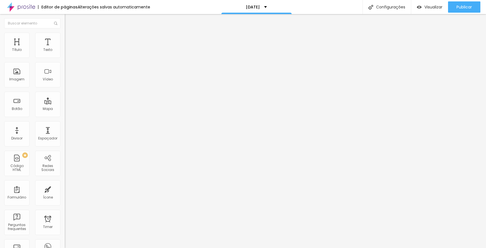
click at [65, 83] on button "button" at bounding box center [69, 80] width 8 height 6
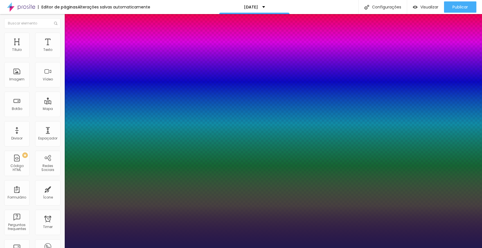
type input "1"
type input "8"
type input "3"
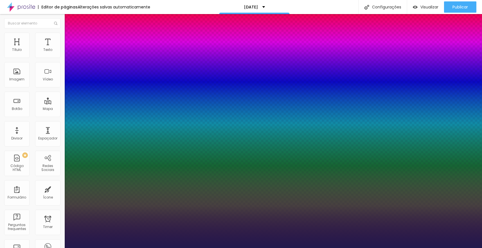
type input "1"
type input "39"
type input "1"
type input "39"
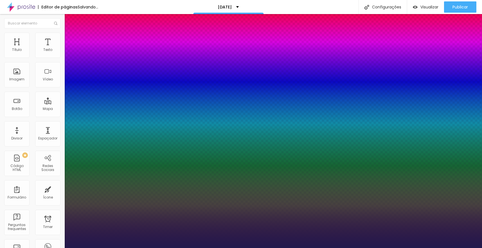
click at [38, 248] on div at bounding box center [241, 248] width 482 height 0
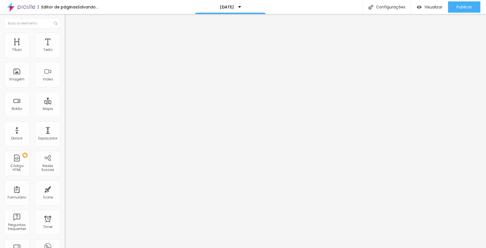
click at [65, 173] on div "Editar Título Estilo Avançado Tamanho Titulo 1 H1 Titulo 2 H2 Titulo 3 H3 Titul…" at bounding box center [97, 131] width 65 height 234
click at [65, 182] on div "Editar Título Estilo Avançado Tamanho Titulo 1 H1 Titulo 2 H2 Titulo 3 H3 Titul…" at bounding box center [97, 131] width 65 height 234
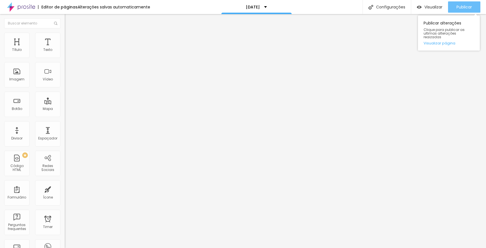
click at [472, 6] on span "Publicar" at bounding box center [463, 7] width 15 height 4
click at [65, 48] on span "Trocar imagem" at bounding box center [80, 46] width 31 height 5
click at [120, 248] on div at bounding box center [243, 251] width 486 height 0
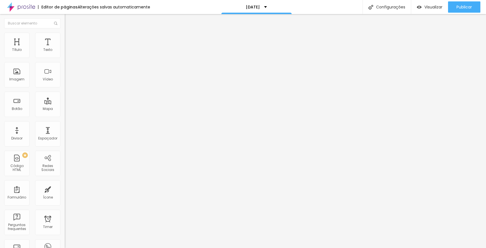
click at [119, 248] on div at bounding box center [243, 251] width 486 height 0
click at [65, 48] on span "Trocar imagem" at bounding box center [80, 46] width 31 height 5
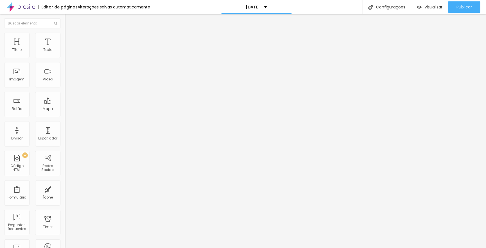
click at [463, 9] on span "Publicar" at bounding box center [463, 7] width 15 height 4
click at [65, 37] on li "Avançado" at bounding box center [97, 36] width 65 height 6
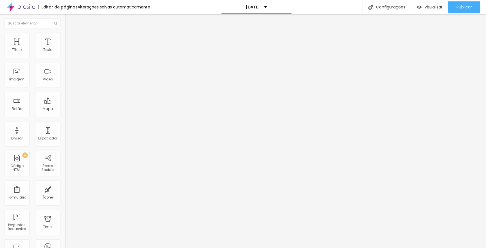
click at [65, 33] on li "Estilo" at bounding box center [97, 30] width 65 height 6
click at [65, 83] on button "button" at bounding box center [69, 80] width 8 height 6
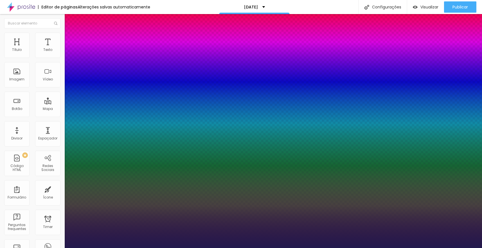
type input "1"
click at [257, 248] on div at bounding box center [241, 248] width 482 height 0
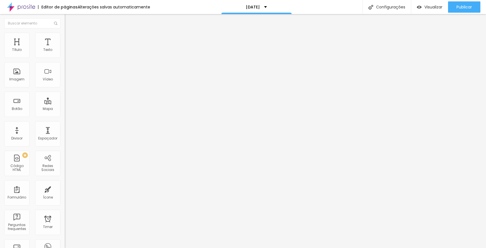
click at [70, 39] on span "Avançado" at bounding box center [79, 36] width 19 height 5
click at [65, 33] on li "Estilo" at bounding box center [97, 30] width 65 height 6
click at [69, 20] on div "Editar Título" at bounding box center [85, 20] width 32 height 4
click at [70, 38] on span "Avançado" at bounding box center [79, 36] width 19 height 5
click at [69, 21] on img "button" at bounding box center [71, 20] width 4 height 4
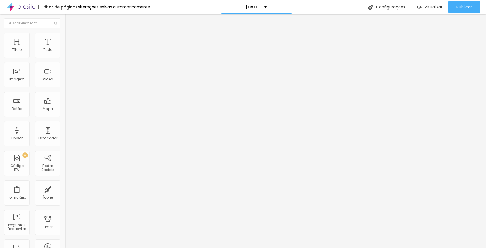
click at [69, 20] on img "button" at bounding box center [71, 20] width 4 height 4
click at [65, 18] on button "Editar Título" at bounding box center [97, 20] width 65 height 13
click at [69, 21] on img "button" at bounding box center [71, 20] width 4 height 4
click at [65, 54] on button "button" at bounding box center [69, 51] width 8 height 6
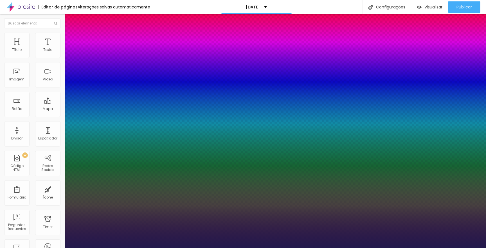
type input "1"
select select "YesevaOne-Regular"
type input "1"
type input "39"
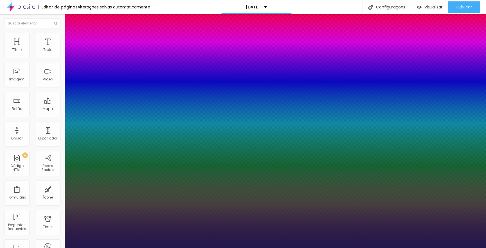
type input "1"
type input "39"
type input "1"
click at [220, 248] on div at bounding box center [243, 248] width 486 height 0
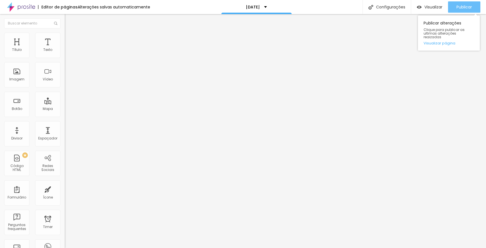
click at [458, 4] on div "Publicar" at bounding box center [463, 6] width 15 height 11
click at [473, 6] on button "Publicar" at bounding box center [464, 6] width 32 height 11
